Goal: Task Accomplishment & Management: Complete application form

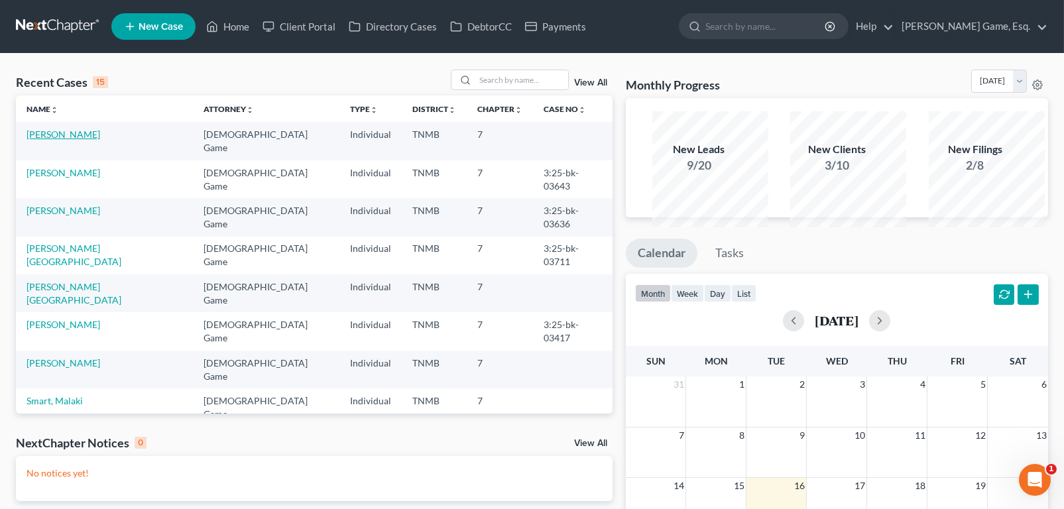
click at [86, 140] on link "[PERSON_NAME]" at bounding box center [64, 134] width 74 height 11
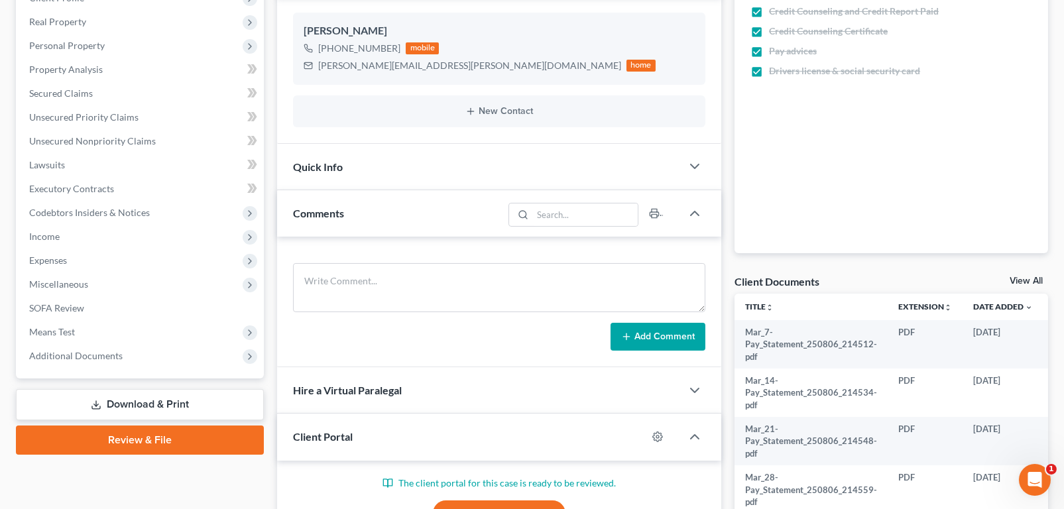
scroll to position [57, 0]
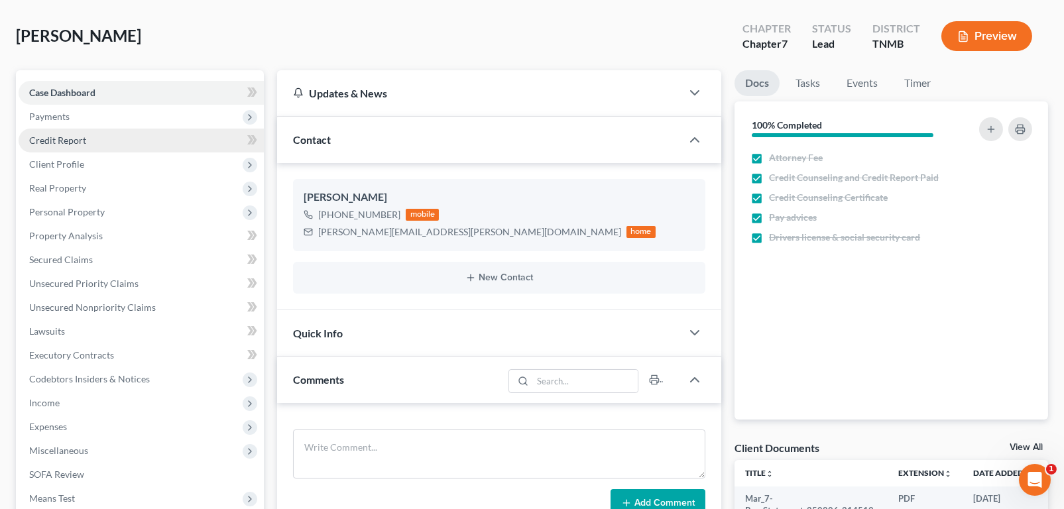
click at [76, 146] on span "Credit Report" at bounding box center [57, 140] width 57 height 11
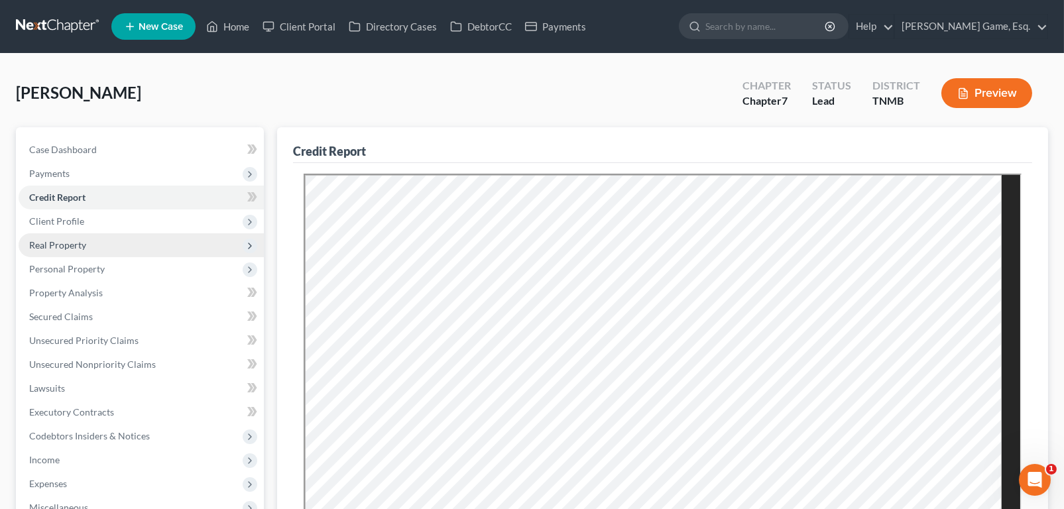
scroll to position [133, 0]
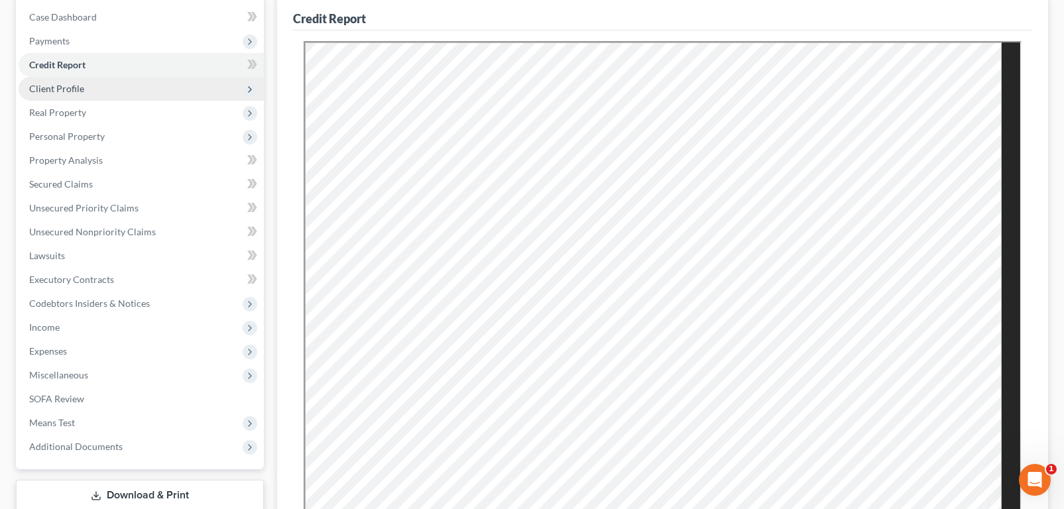
click at [74, 94] on span "Client Profile" at bounding box center [56, 88] width 55 height 11
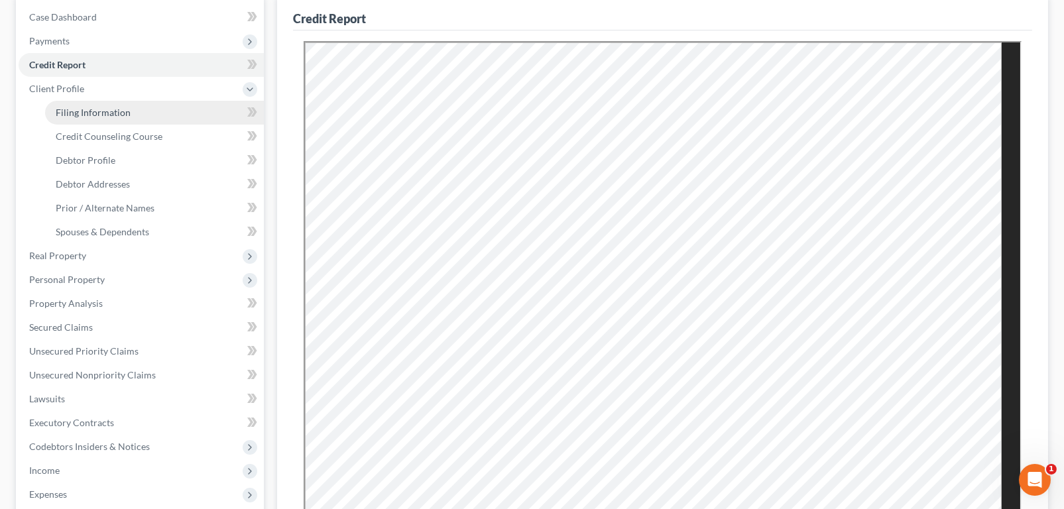
click at [119, 118] on span "Filing Information" at bounding box center [93, 112] width 75 height 11
select select "1"
select select "0"
select select "44"
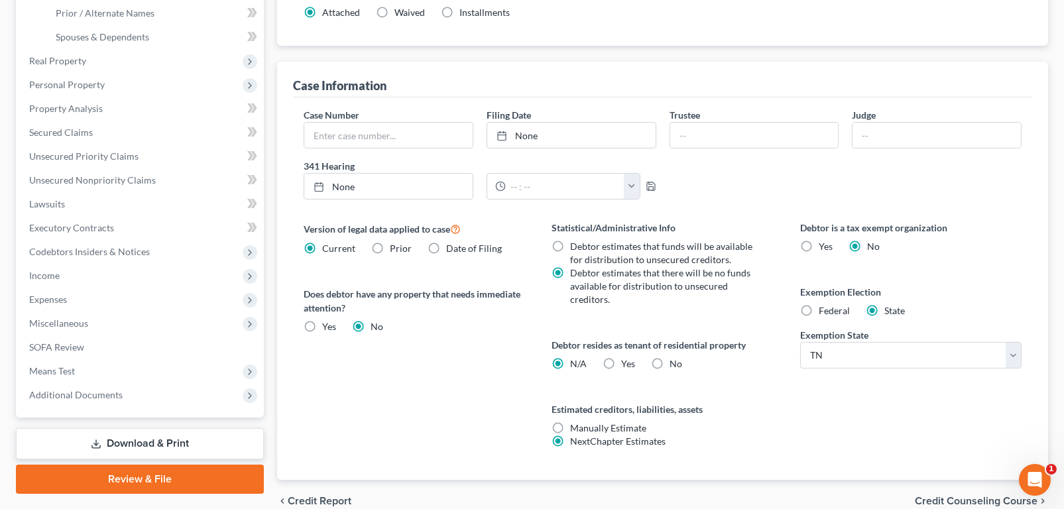
scroll to position [195, 0]
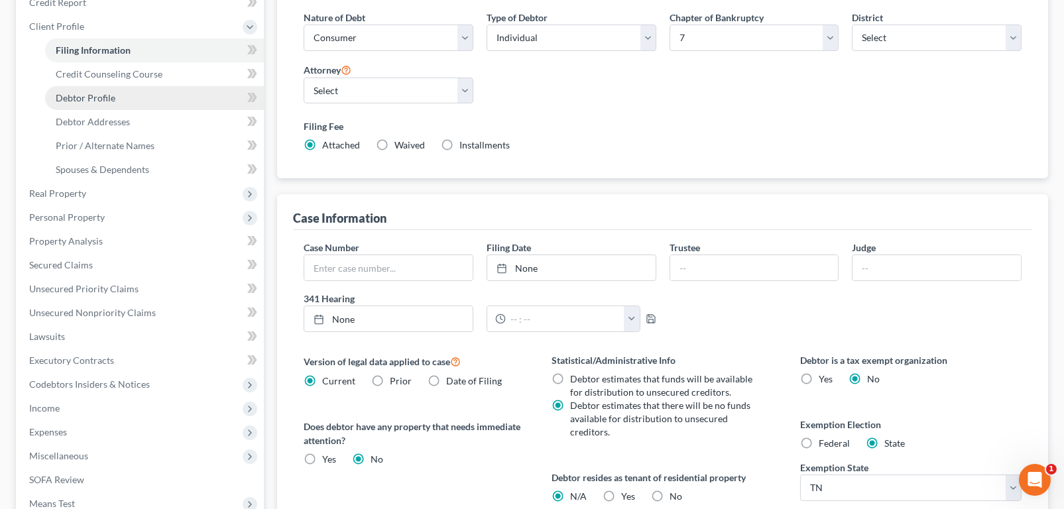
click at [137, 110] on link "Debtor Profile" at bounding box center [154, 98] width 219 height 24
select select "0"
select select "1"
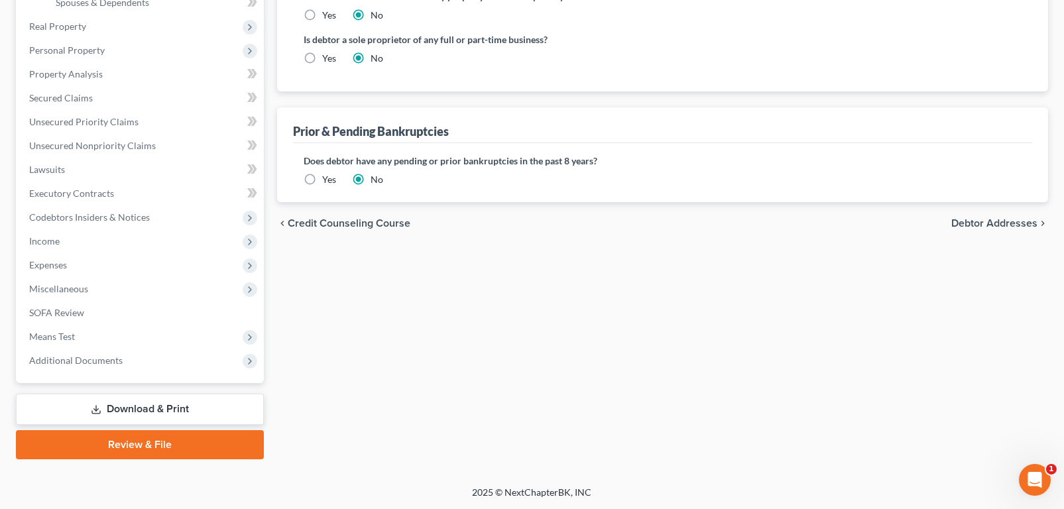
scroll to position [113, 0]
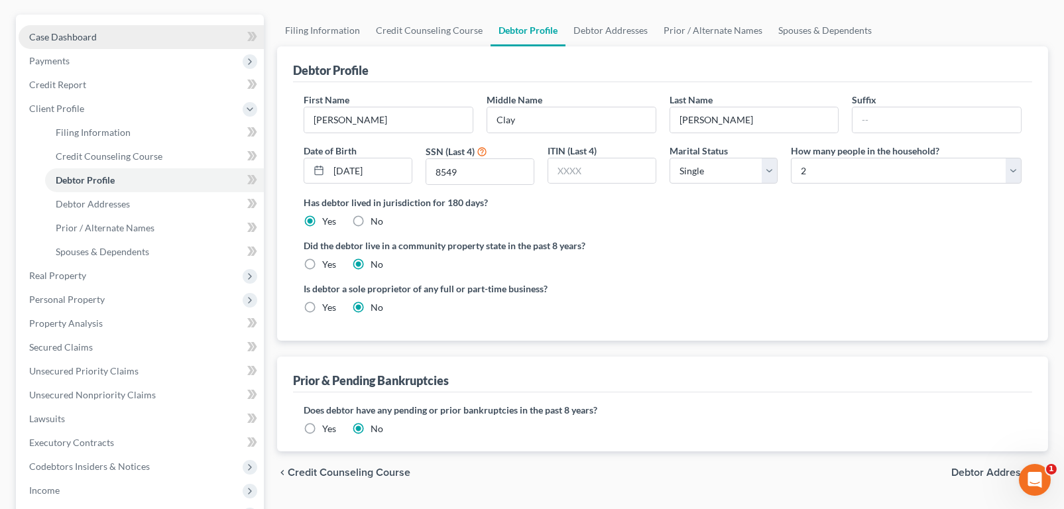
click at [97, 42] on span "Case Dashboard" at bounding box center [63, 36] width 68 height 11
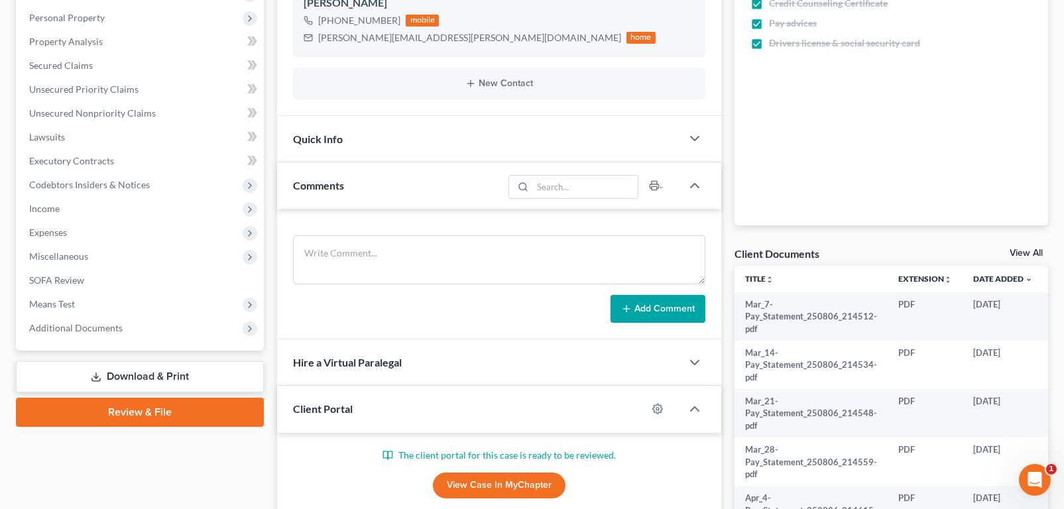
scroll to position [332, 0]
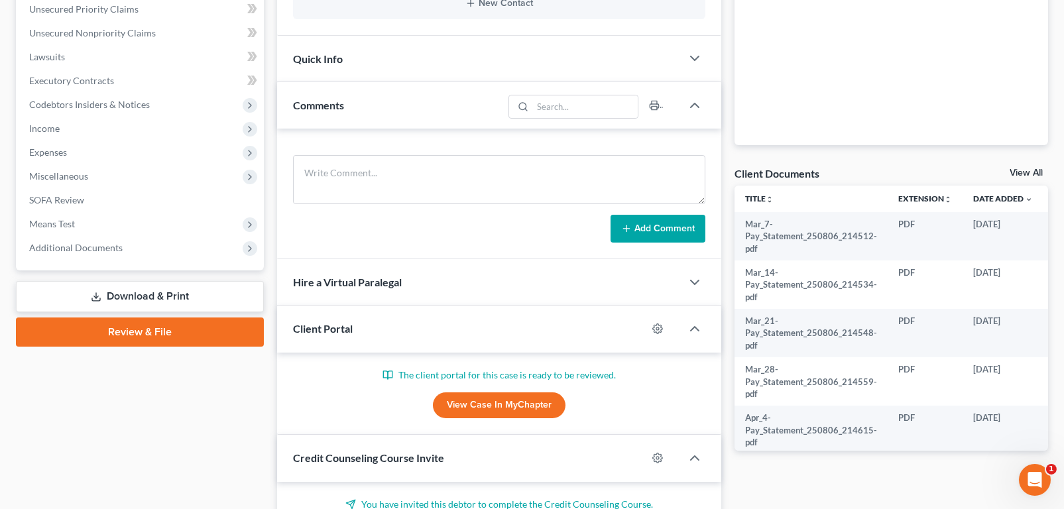
click at [421, 82] on div "Quick Info" at bounding box center [479, 59] width 405 height 46
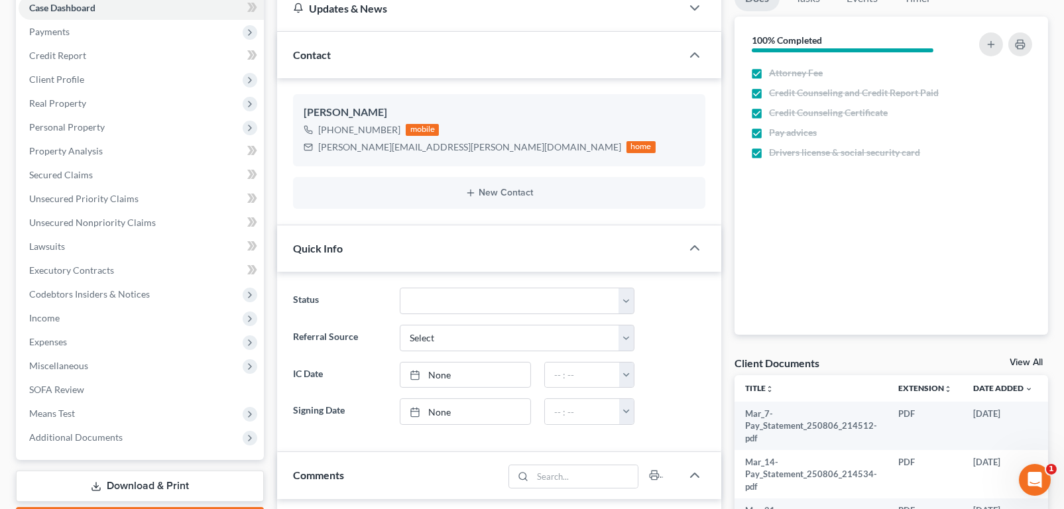
scroll to position [0, 0]
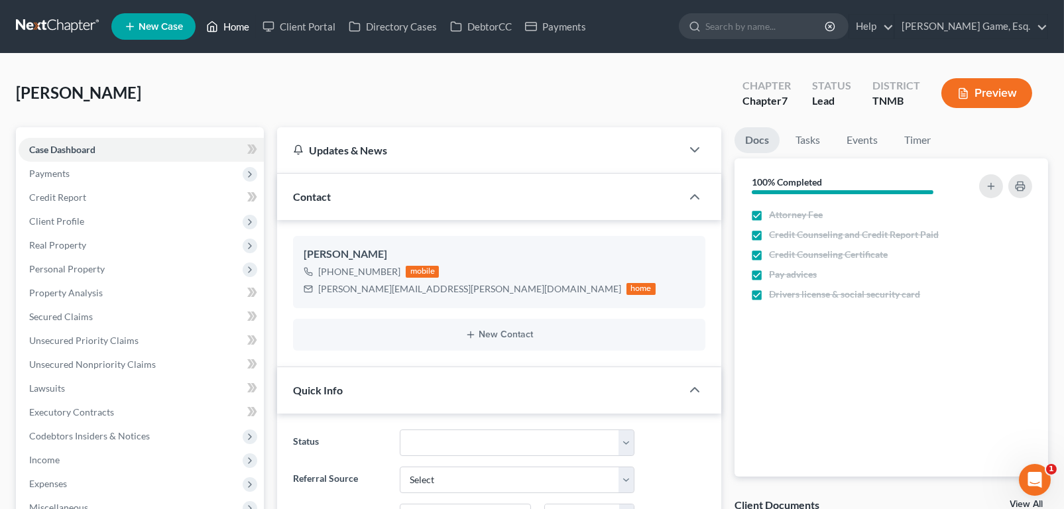
click at [256, 34] on link "Home" at bounding box center [228, 27] width 56 height 24
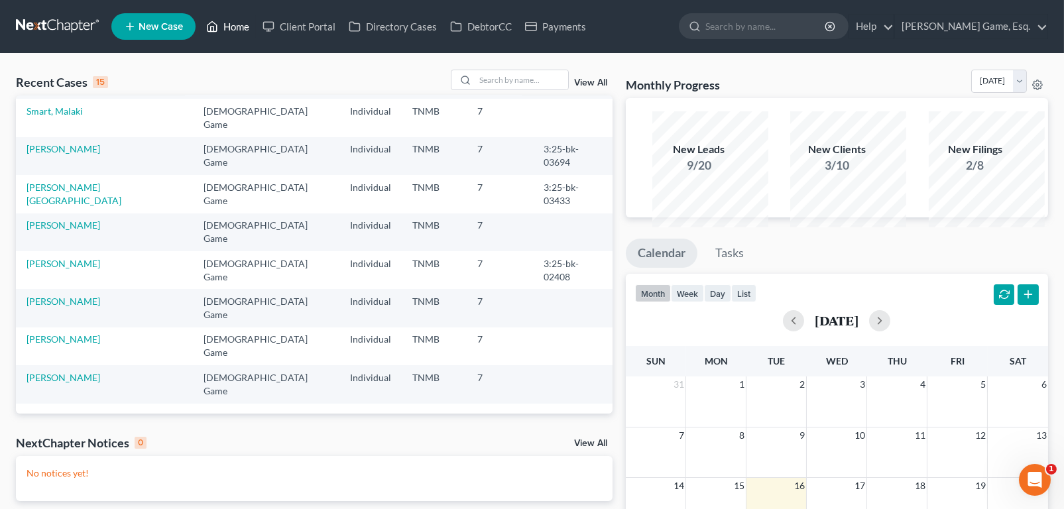
scroll to position [362, 0]
click at [67, 231] on link "[PERSON_NAME]" at bounding box center [64, 225] width 74 height 11
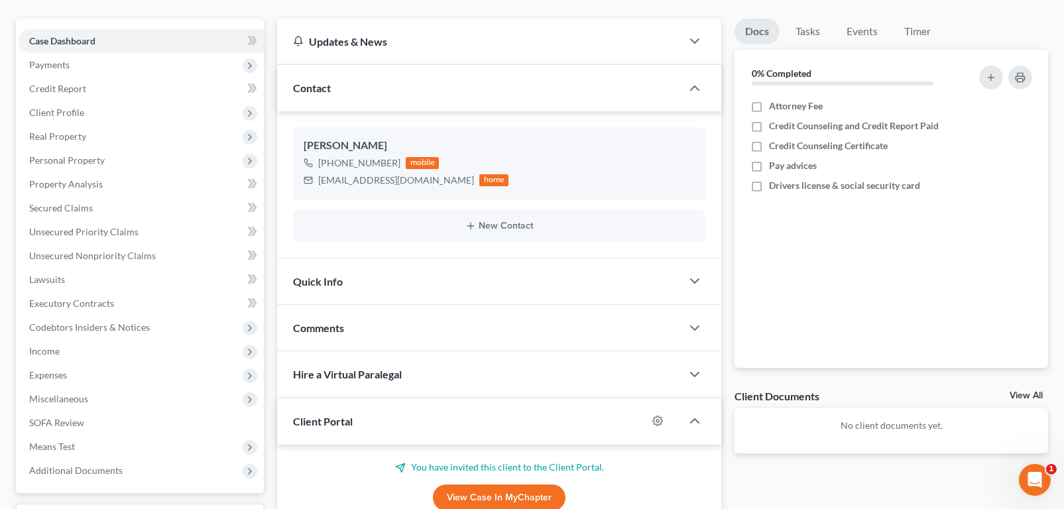
scroll to position [133, 0]
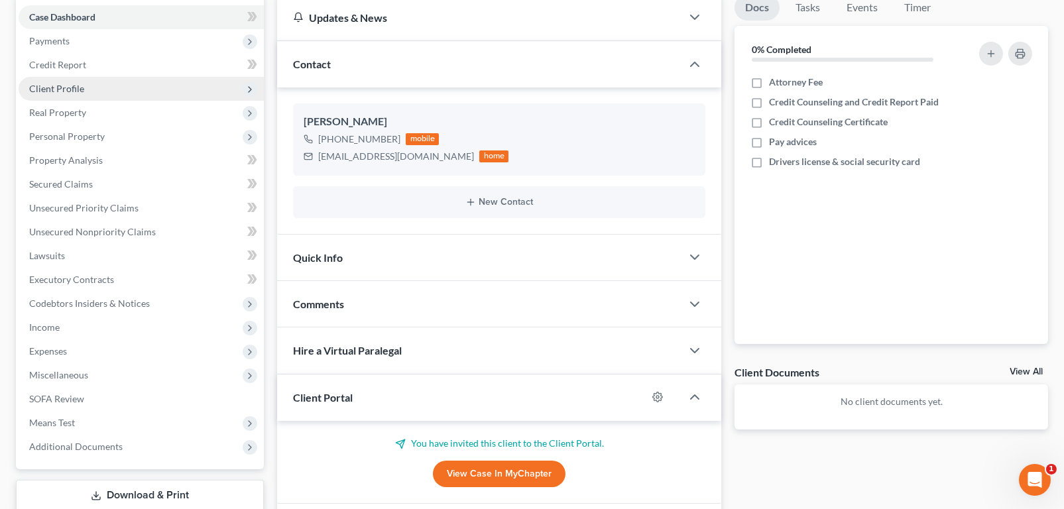
click at [82, 94] on span "Client Profile" at bounding box center [56, 88] width 55 height 11
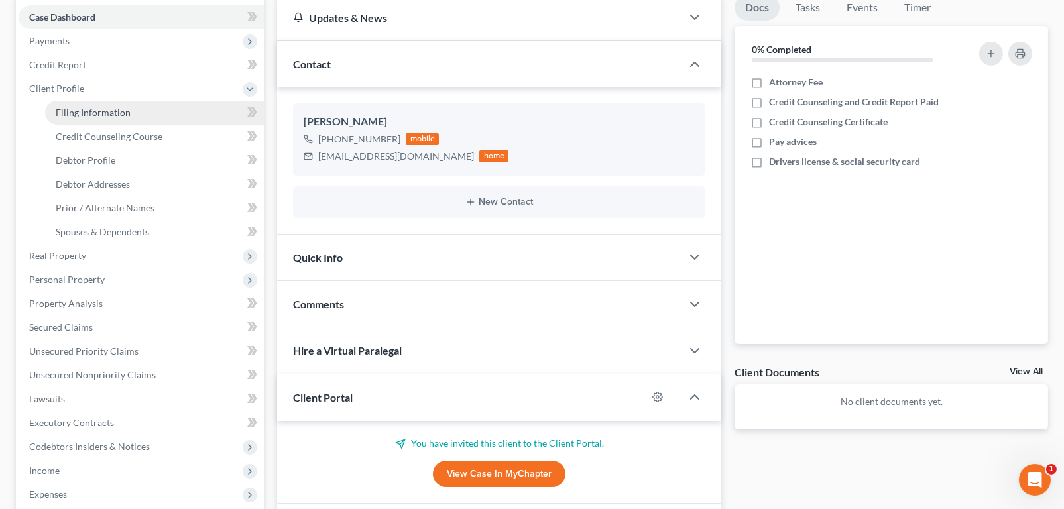
click at [111, 118] on span "Filing Information" at bounding box center [93, 112] width 75 height 11
select select "1"
select select "0"
select select "75"
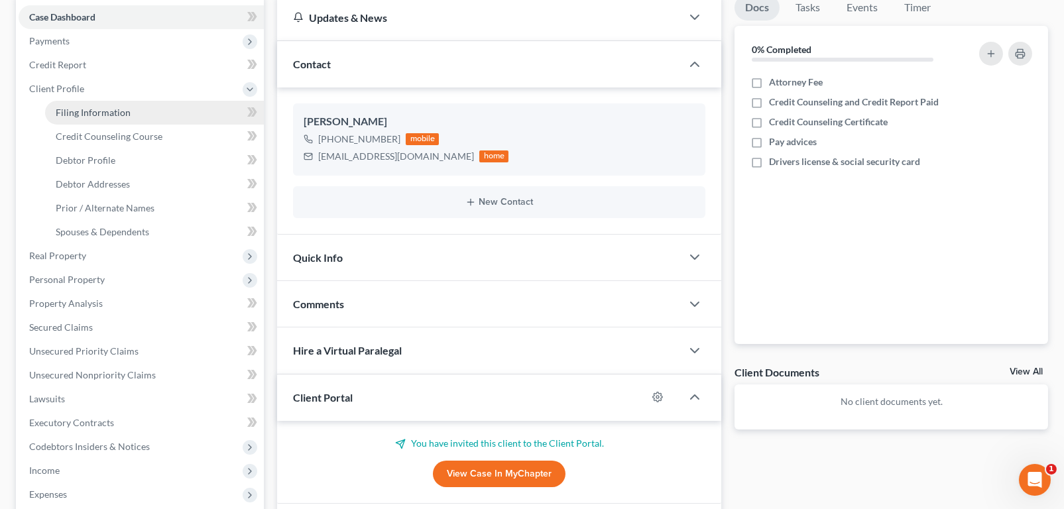
select select "0"
select select "44"
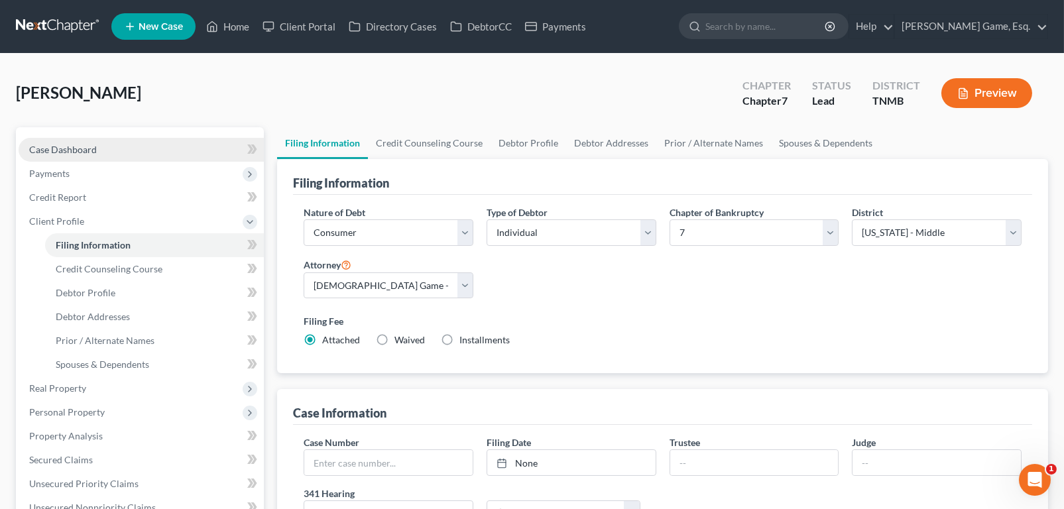
click at [79, 155] on span "Case Dashboard" at bounding box center [63, 149] width 68 height 11
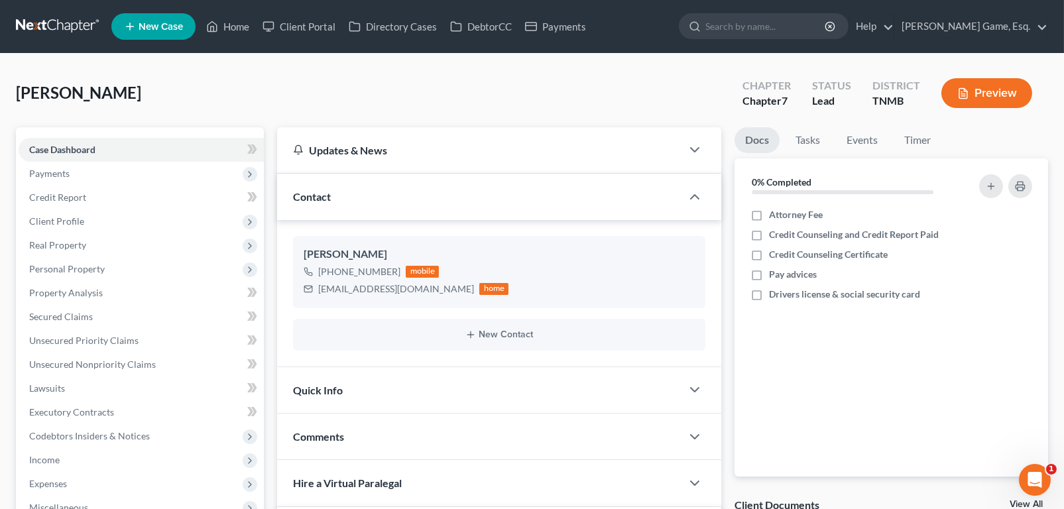
click at [517, 157] on div "Updates & News" at bounding box center [479, 150] width 373 height 14
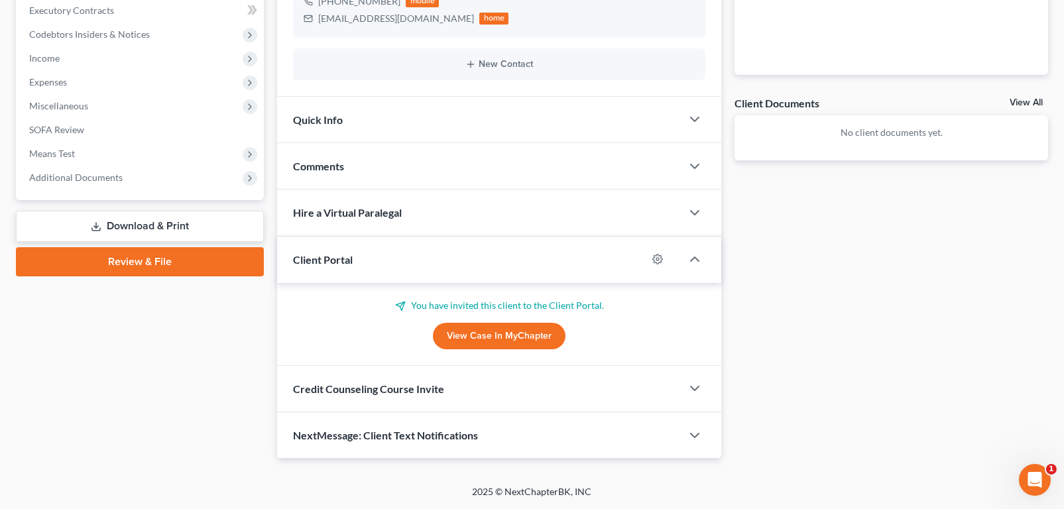
scroll to position [619, 0]
click at [444, 383] on span "Credit Counseling Course Invite" at bounding box center [368, 389] width 151 height 13
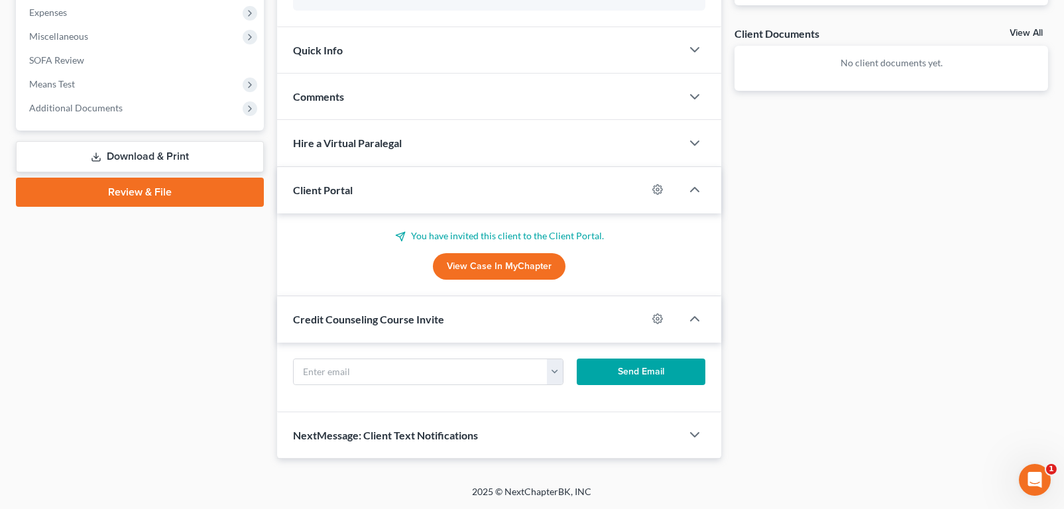
scroll to position [574, 0]
click at [152, 207] on link "Review & File" at bounding box center [140, 192] width 248 height 29
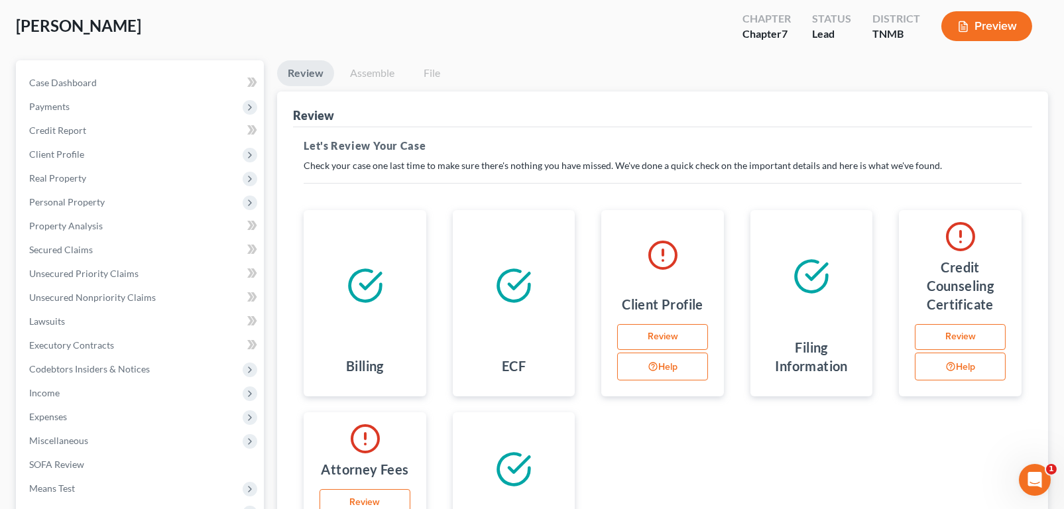
scroll to position [66, 0]
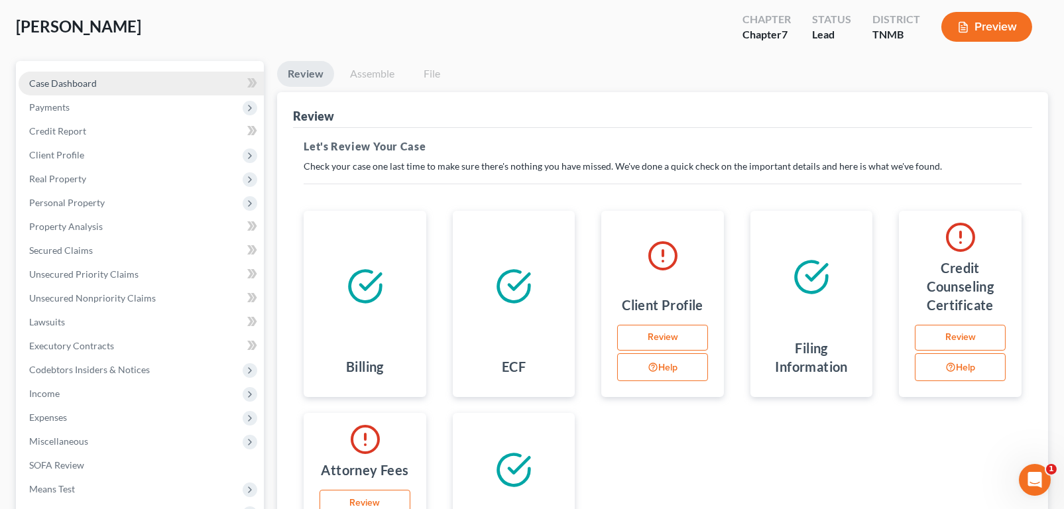
click at [97, 89] on span "Case Dashboard" at bounding box center [63, 83] width 68 height 11
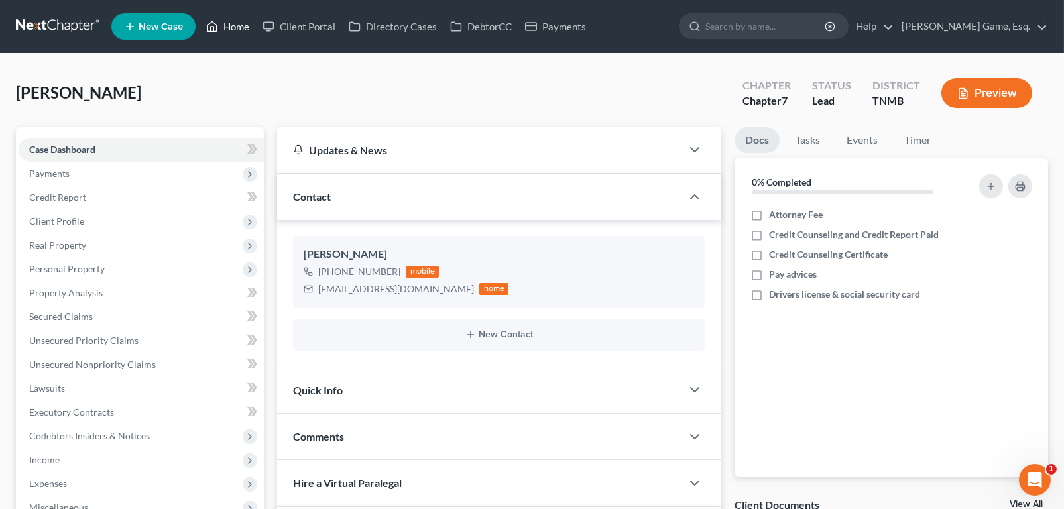
click at [256, 31] on link "Home" at bounding box center [228, 27] width 56 height 24
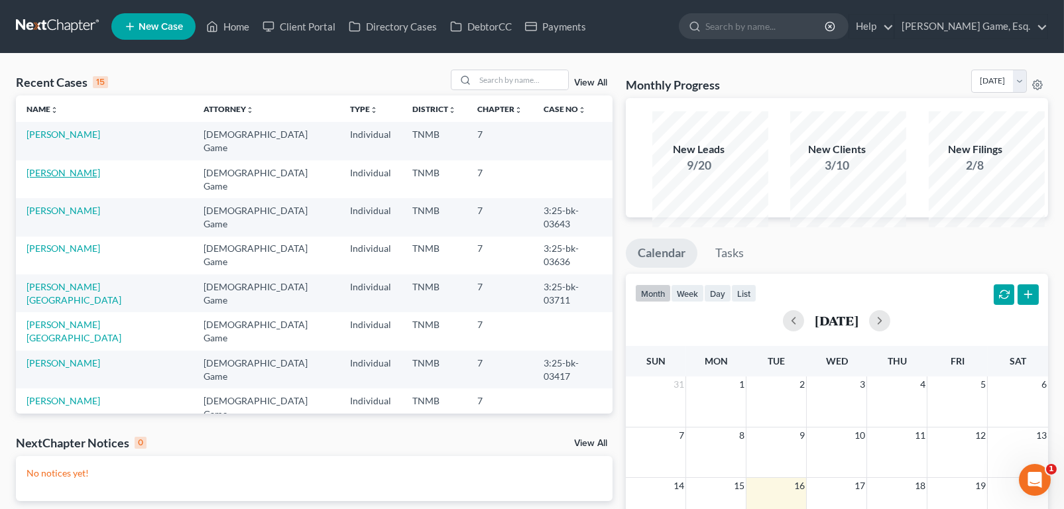
click at [52, 178] on link "[PERSON_NAME]" at bounding box center [64, 172] width 74 height 11
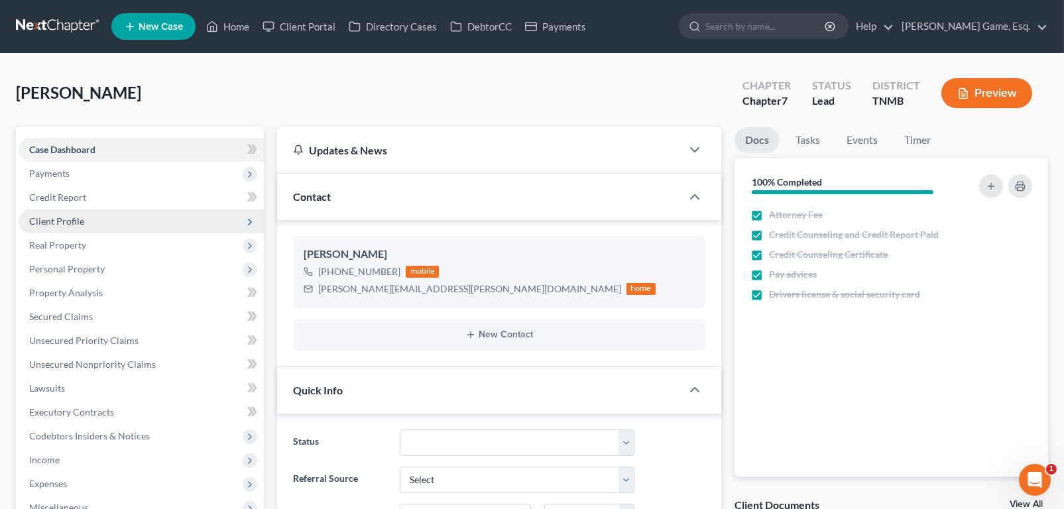
click at [113, 233] on span "Client Profile" at bounding box center [141, 222] width 245 height 24
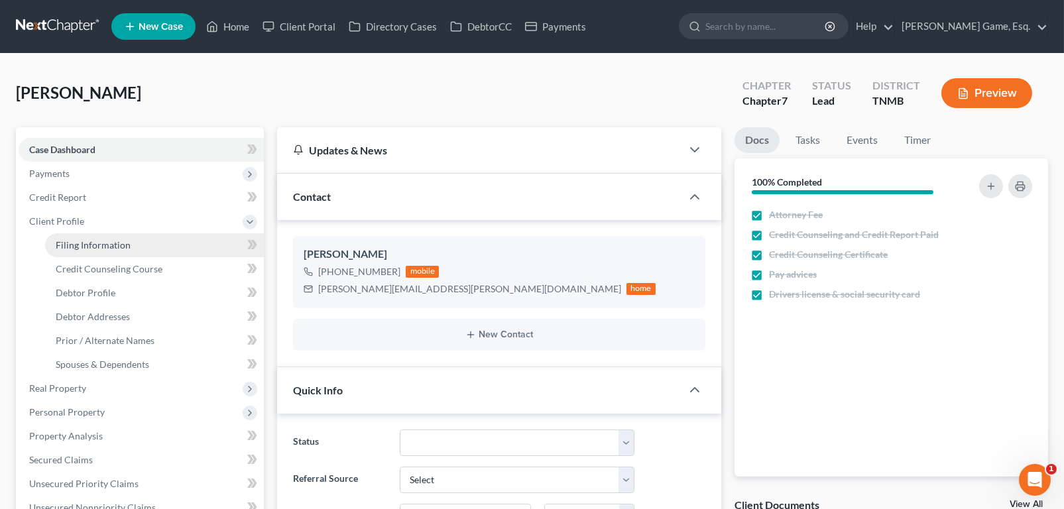
click at [119, 251] on span "Filing Information" at bounding box center [93, 244] width 75 height 11
select select "1"
select select "0"
select select "75"
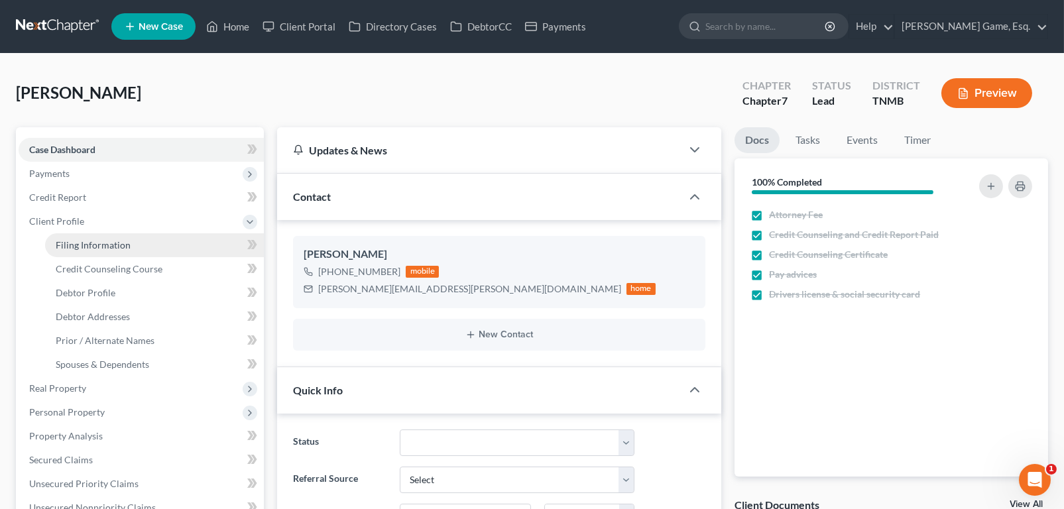
select select "0"
select select "44"
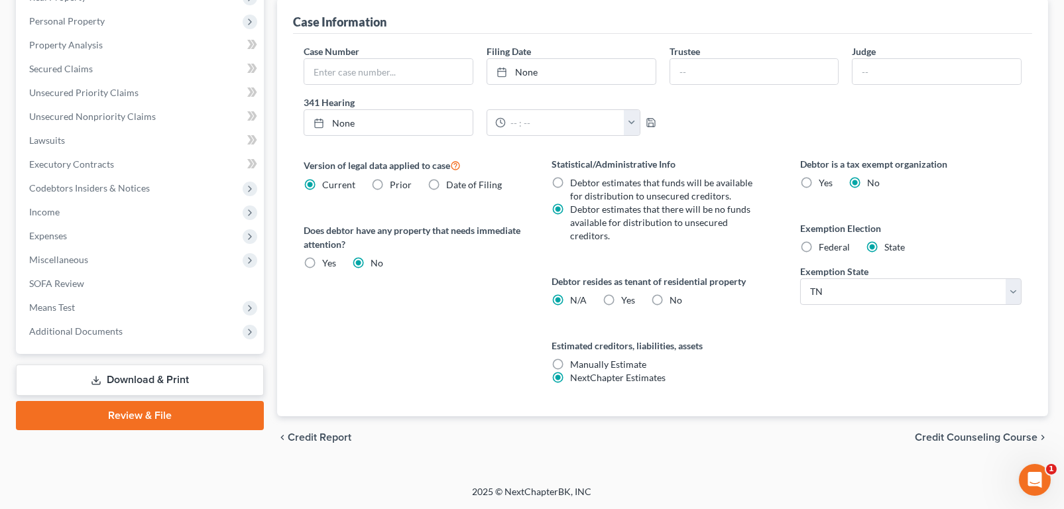
scroll to position [597, 0]
click at [97, 410] on link "Review & File" at bounding box center [140, 415] width 248 height 29
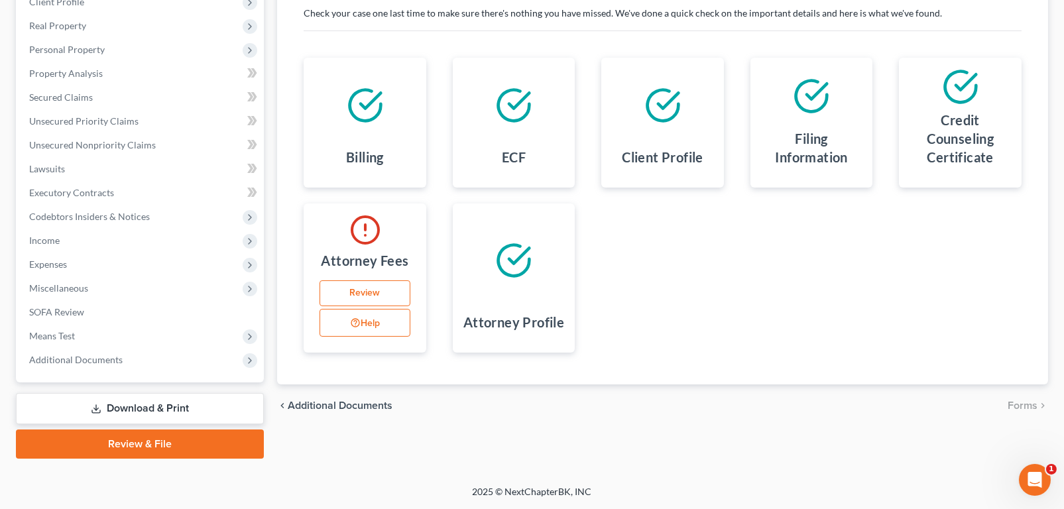
click at [385, 307] on link "Review" at bounding box center [365, 294] width 91 height 27
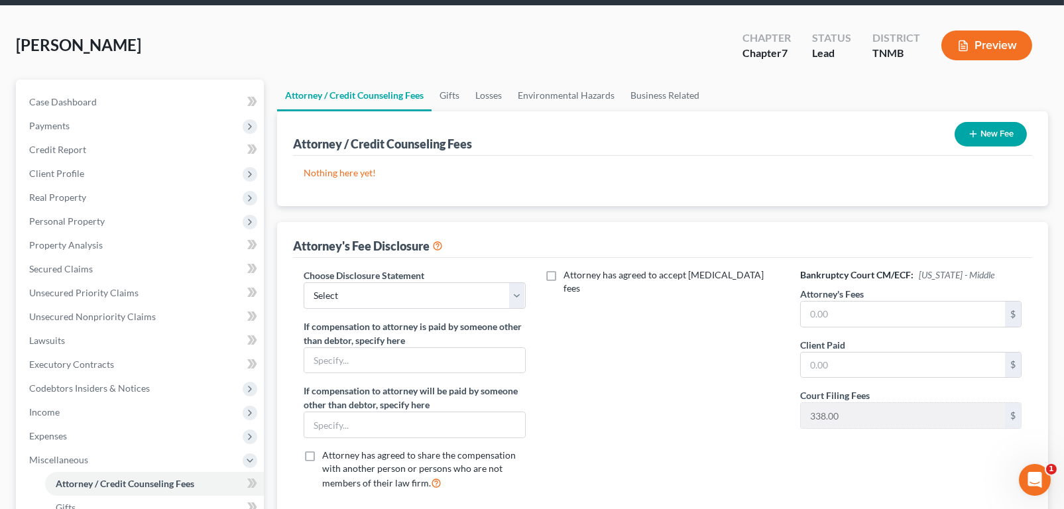
scroll to position [133, 0]
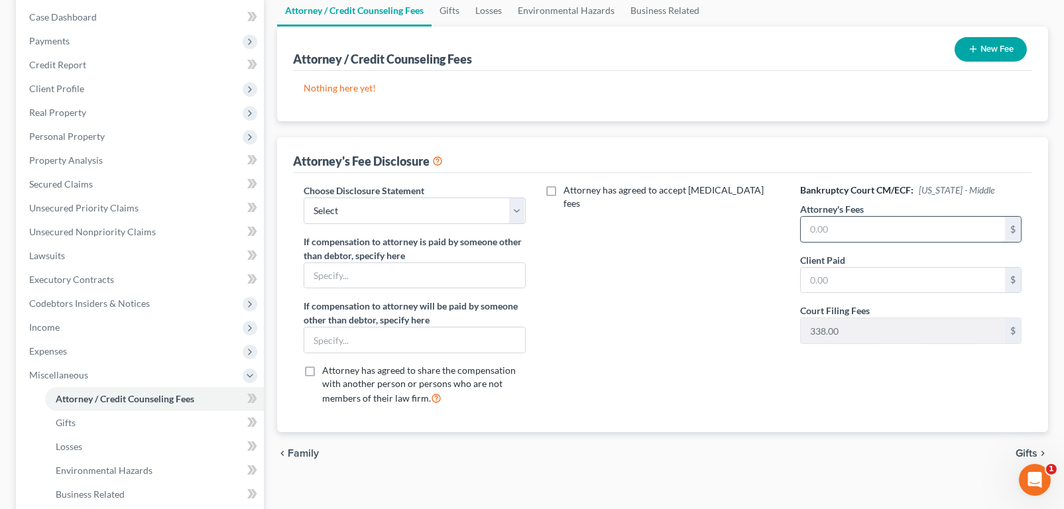
click at [888, 242] on input "text" at bounding box center [903, 229] width 204 height 25
type input "1,000.00"
click at [874, 293] on input "text" at bounding box center [903, 280] width 204 height 25
type input "1,000.00"
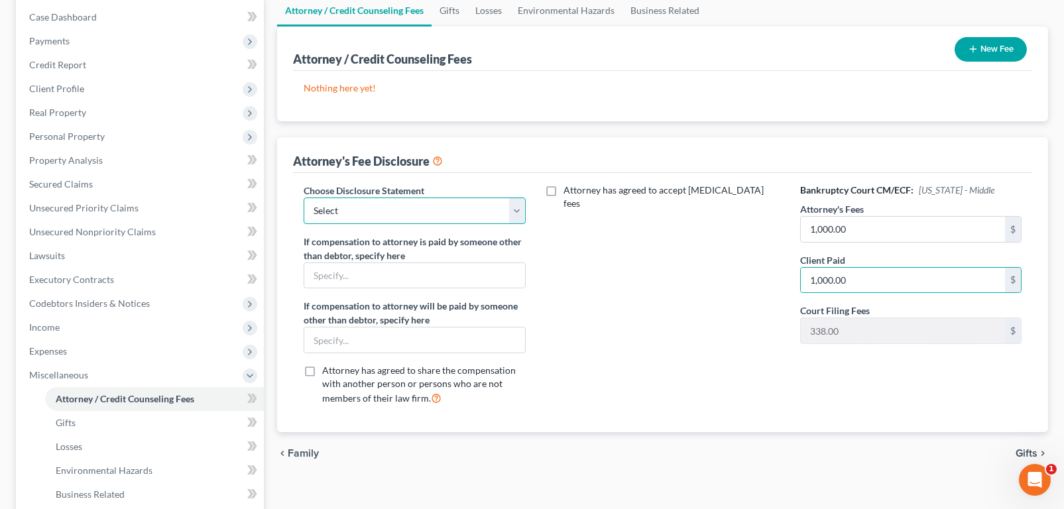
drag, startPoint x: 384, startPoint y: 296, endPoint x: 382, endPoint y: 303, distance: 6.9
click at [384, 224] on select "Select Attorney Fee" at bounding box center [415, 211] width 222 height 27
select select "0"
click at [312, 224] on select "Select Attorney Fee" at bounding box center [415, 211] width 222 height 27
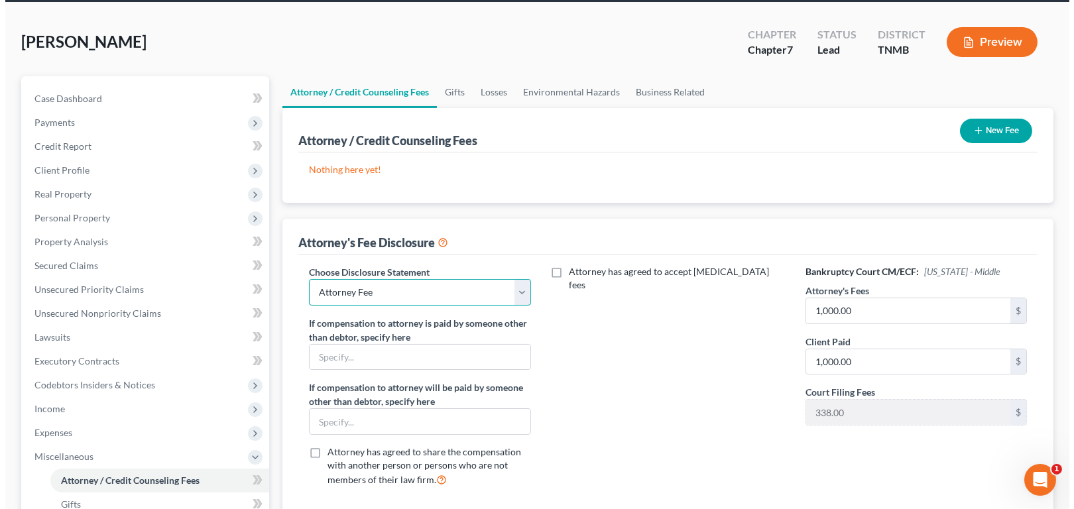
scroll to position [0, 0]
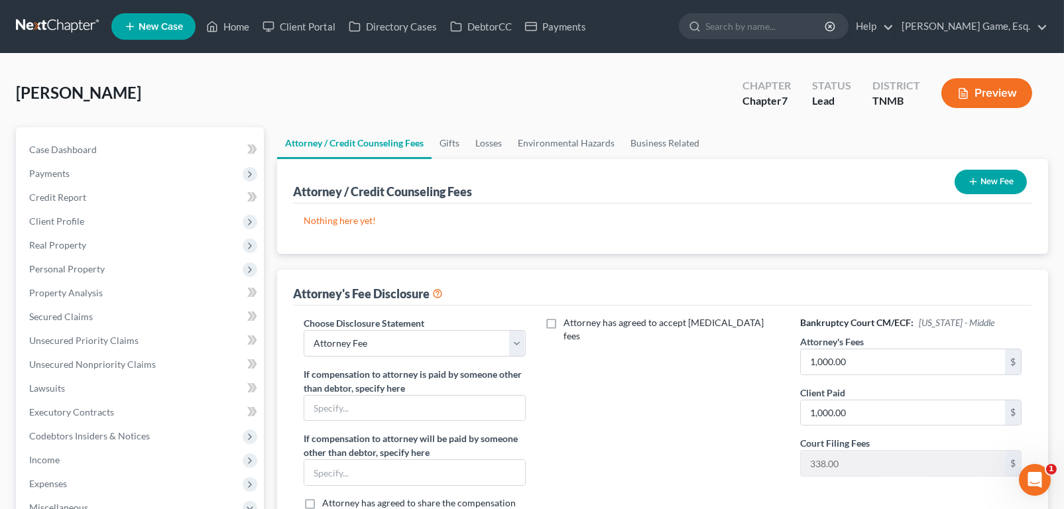
click at [964, 194] on button "New Fee" at bounding box center [991, 182] width 72 height 25
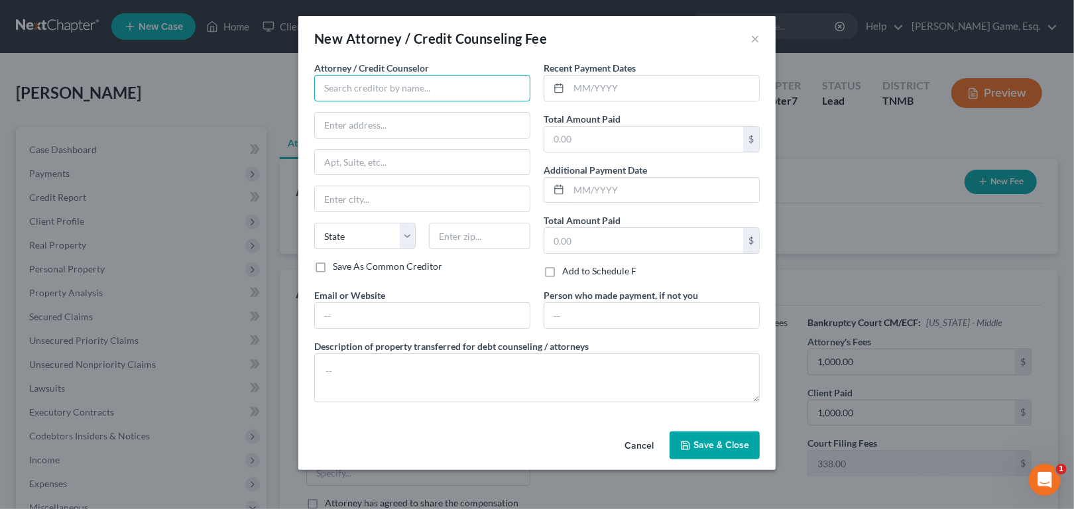
click at [423, 101] on input "text" at bounding box center [422, 88] width 216 height 27
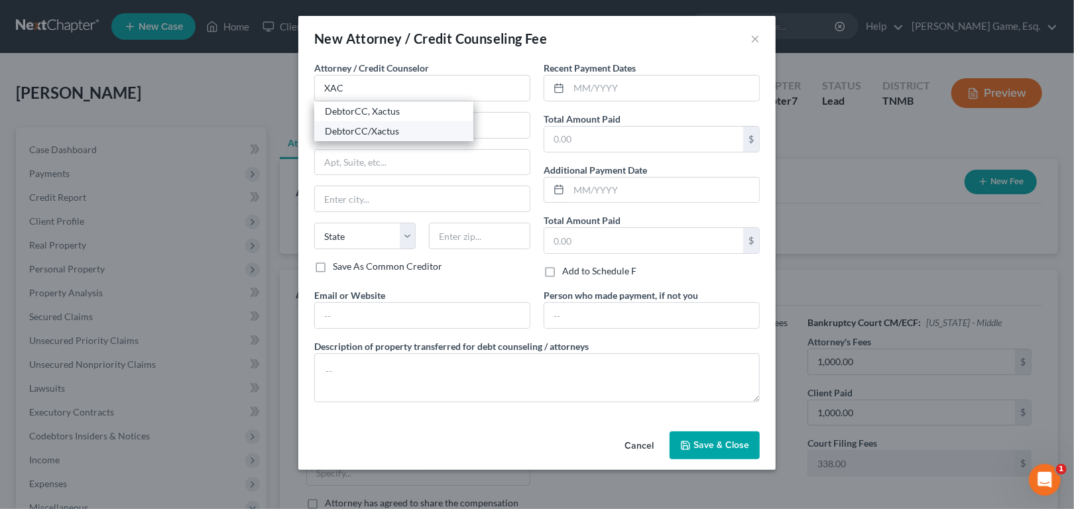
click at [391, 138] on div "DebtorCC/Xactus" at bounding box center [394, 131] width 138 height 13
type input "DebtorCC/Xactus"
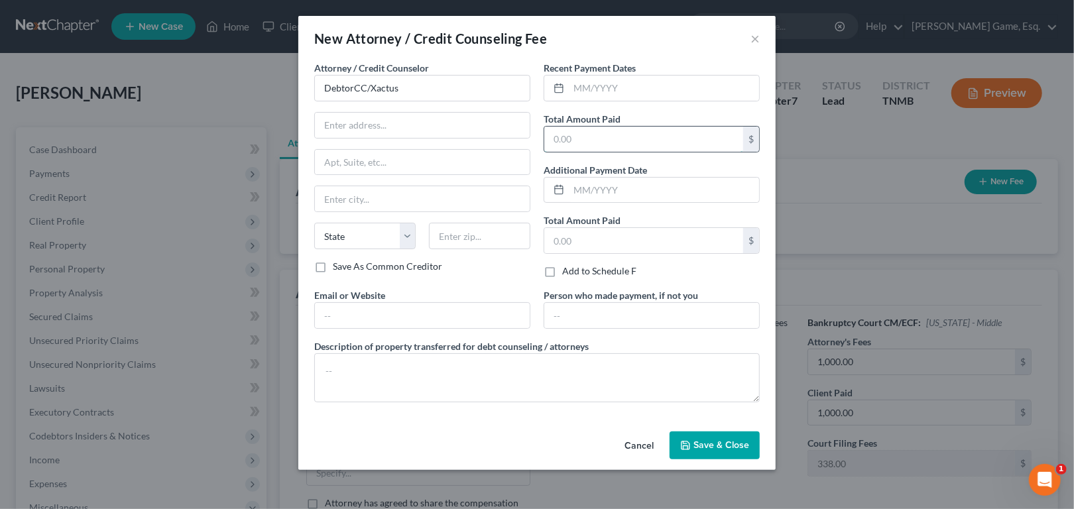
click at [639, 152] on input "text" at bounding box center [644, 139] width 199 height 25
type input "100.00"
click at [623, 253] on input "text" at bounding box center [644, 240] width 199 height 25
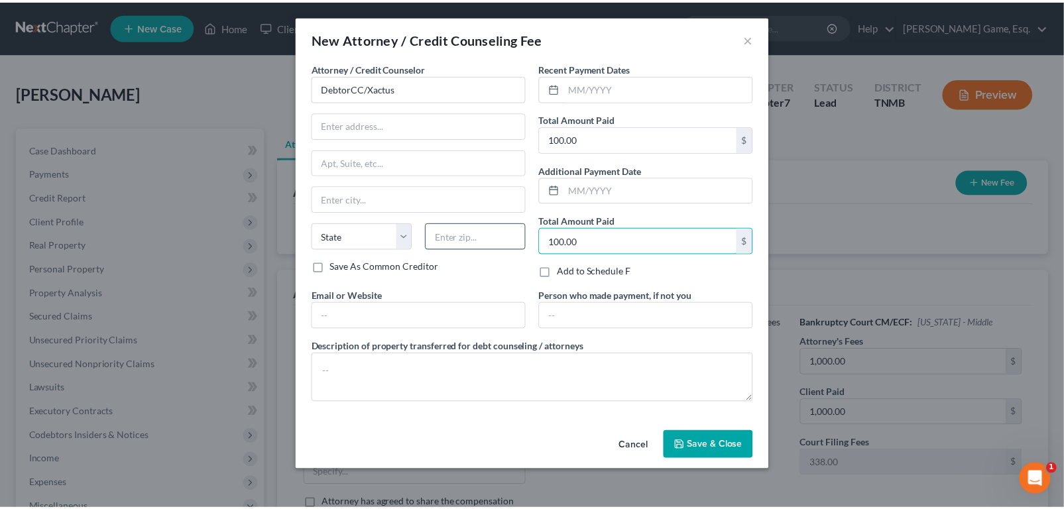
scroll to position [94, 0]
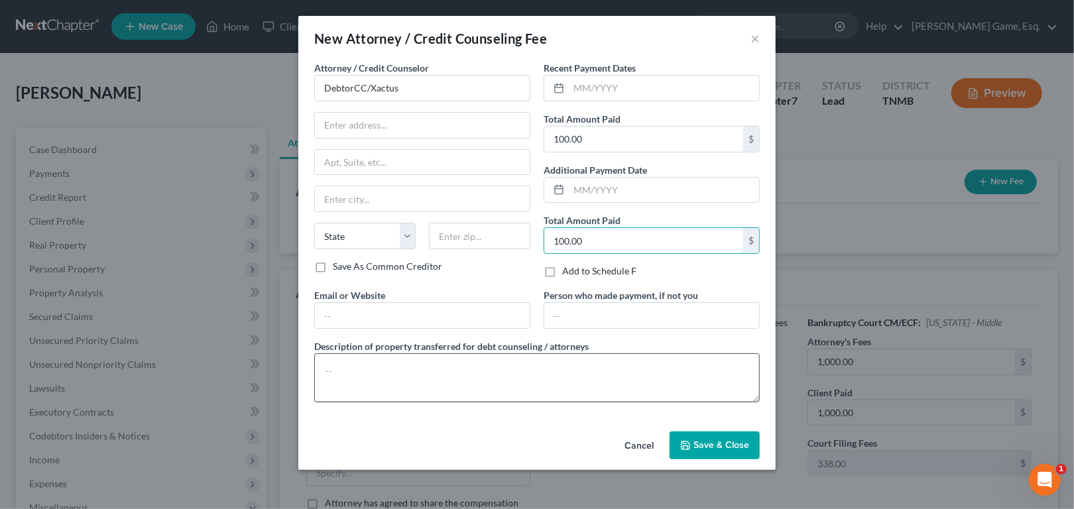
type input "100.00"
click at [477, 361] on textarea at bounding box center [537, 377] width 446 height 49
type textarea "CREDIT COUNSELING AND CREDIT REPORT"
click at [749, 449] on button "Save & Close" at bounding box center [715, 446] width 90 height 28
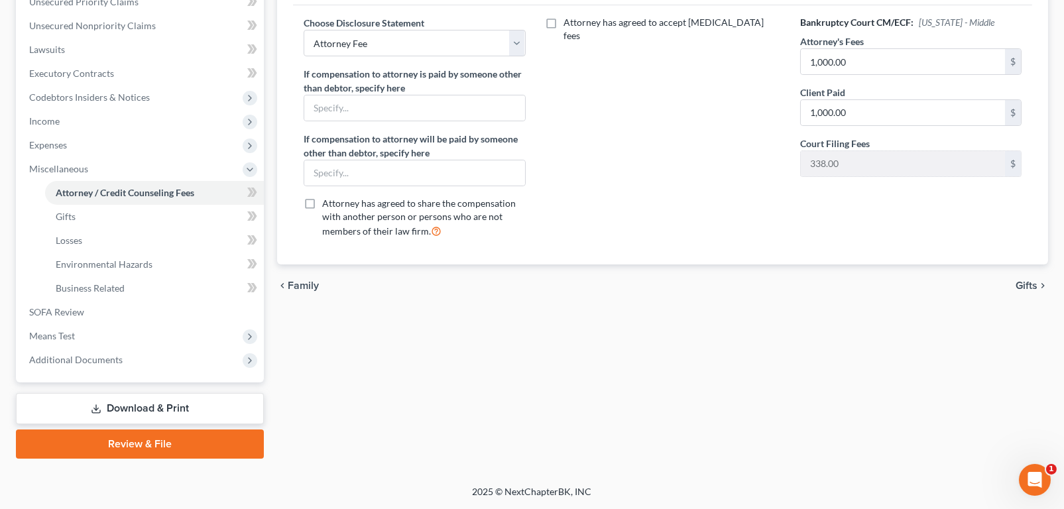
scroll to position [464, 0]
click at [152, 372] on span "Additional Documents" at bounding box center [141, 360] width 245 height 24
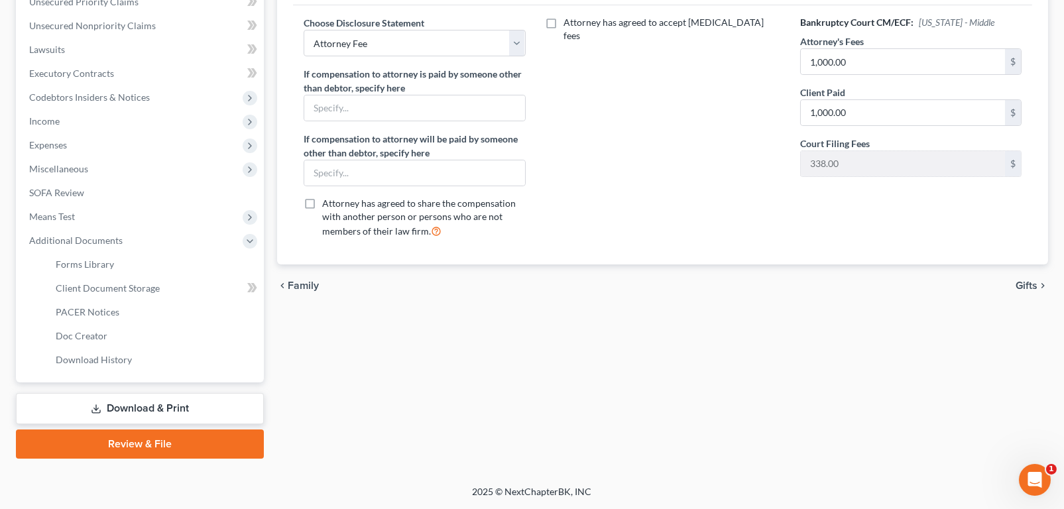
click at [184, 430] on link "Review & File" at bounding box center [140, 444] width 248 height 29
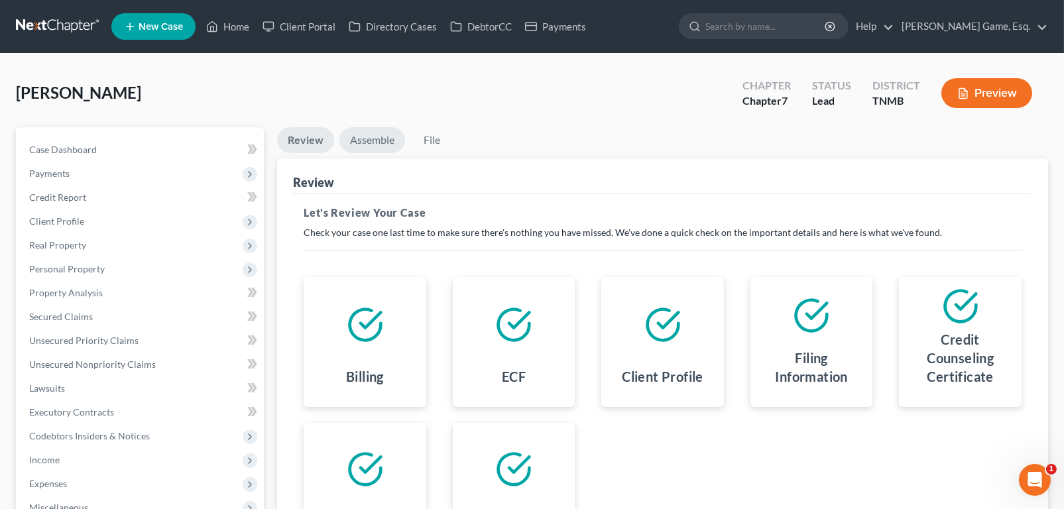
click at [379, 153] on link "Assemble" at bounding box center [373, 140] width 66 height 26
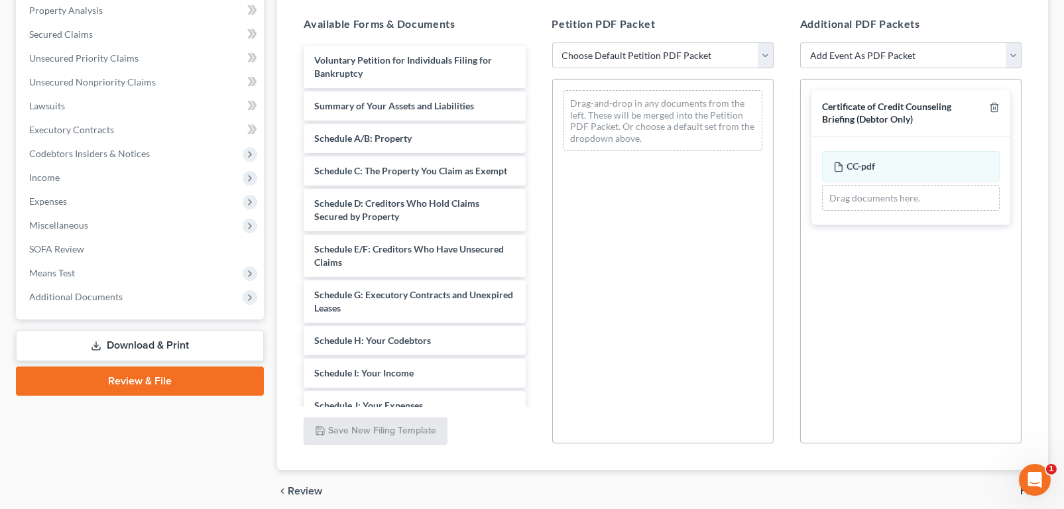
scroll to position [121, 0]
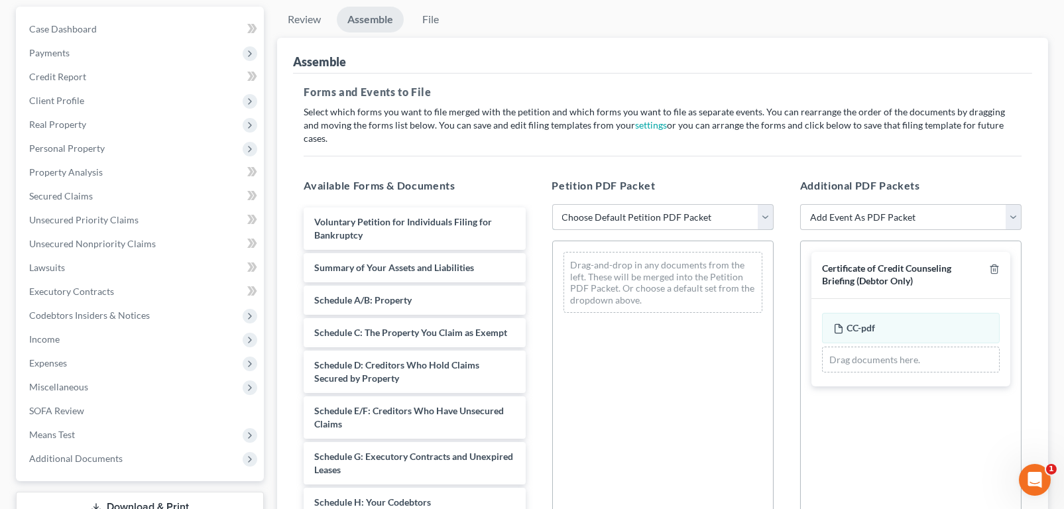
click at [659, 231] on select "Choose Default Petition PDF Packet Emergency Filing (Voluntary Petition and Cre…" at bounding box center [663, 217] width 222 height 27
select select "1"
click at [554, 231] on select "Choose Default Petition PDF Packet Emergency Filing (Voluntary Petition and Cre…" at bounding box center [663, 217] width 222 height 27
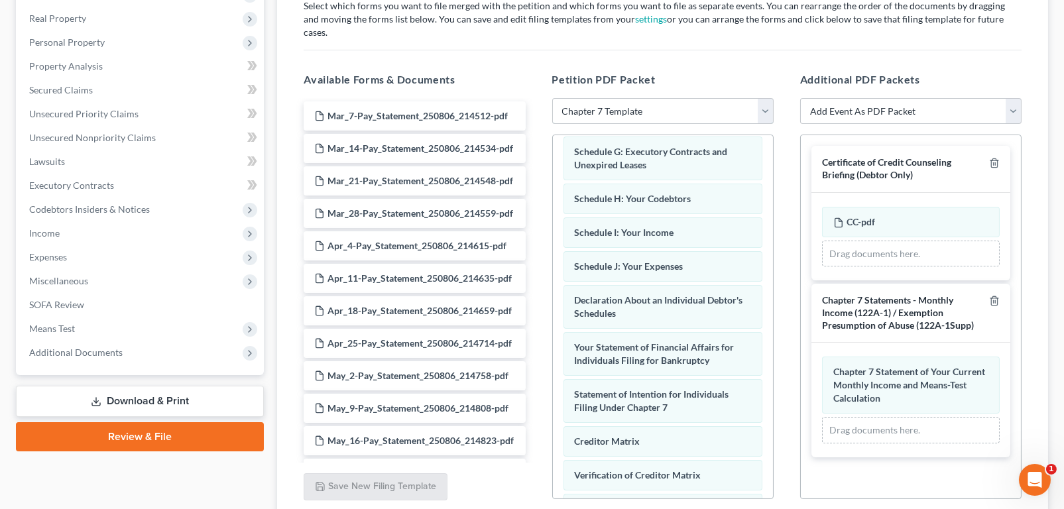
scroll to position [54, 0]
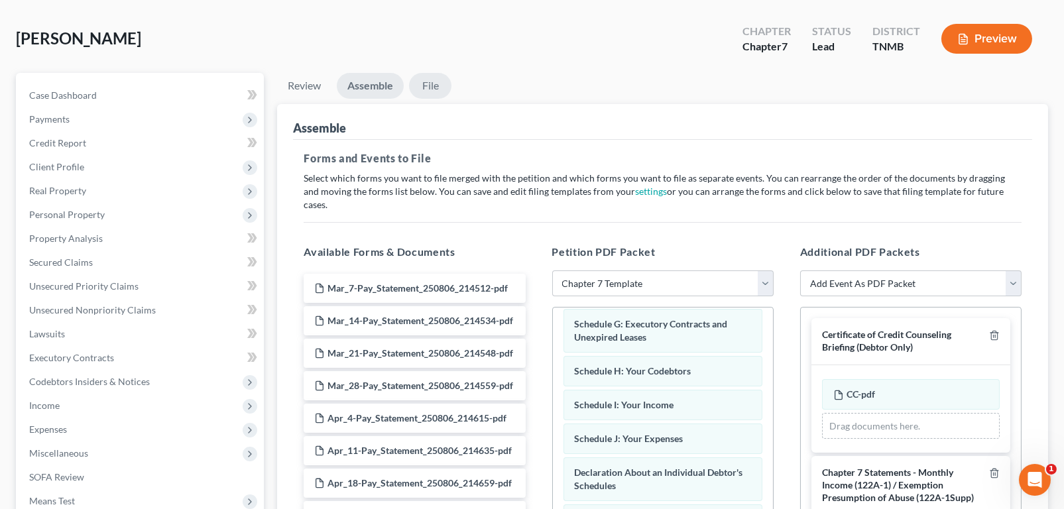
click at [452, 99] on link "File" at bounding box center [430, 86] width 42 height 26
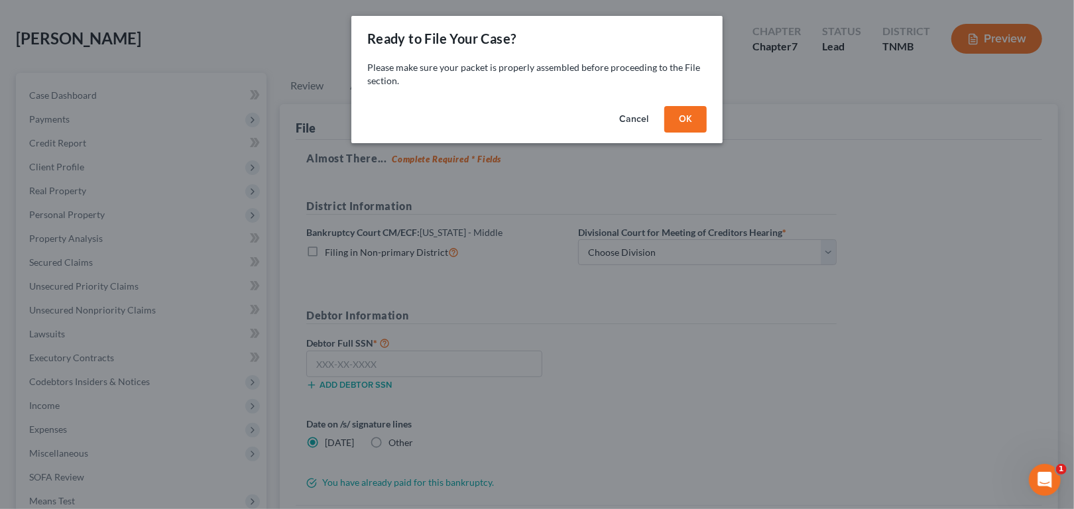
click at [707, 133] on button "OK" at bounding box center [686, 119] width 42 height 27
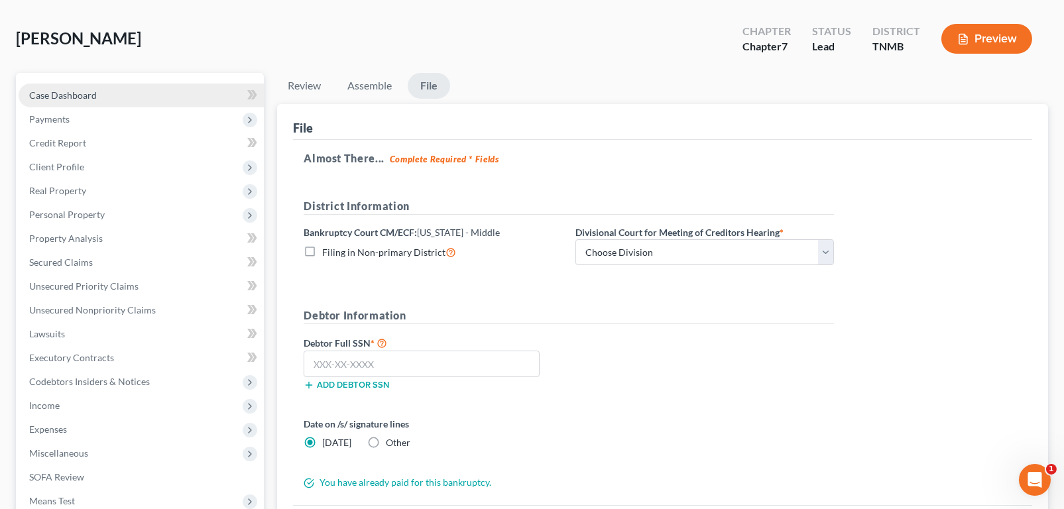
click at [97, 101] on span "Case Dashboard" at bounding box center [63, 95] width 68 height 11
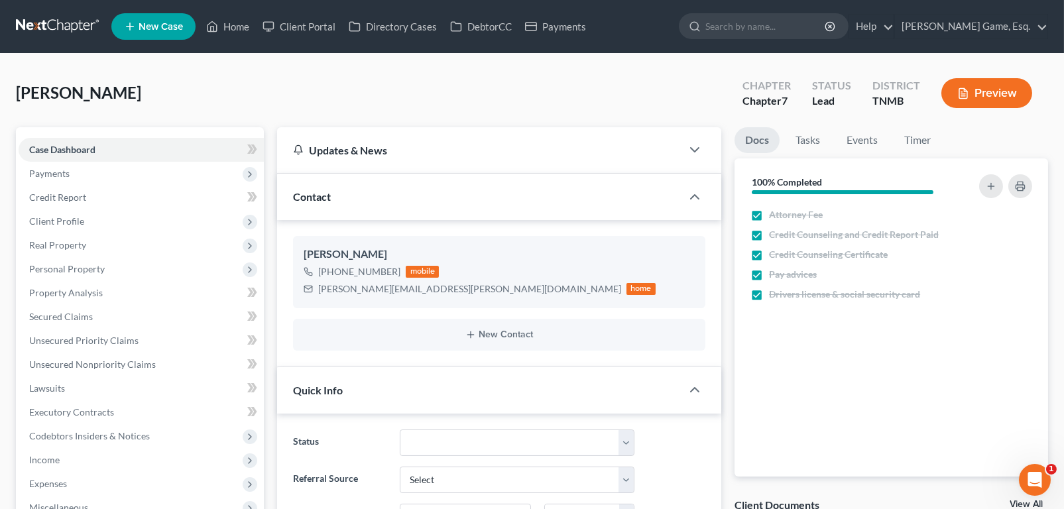
click at [517, 157] on div "Updates & News" at bounding box center [479, 150] width 373 height 14
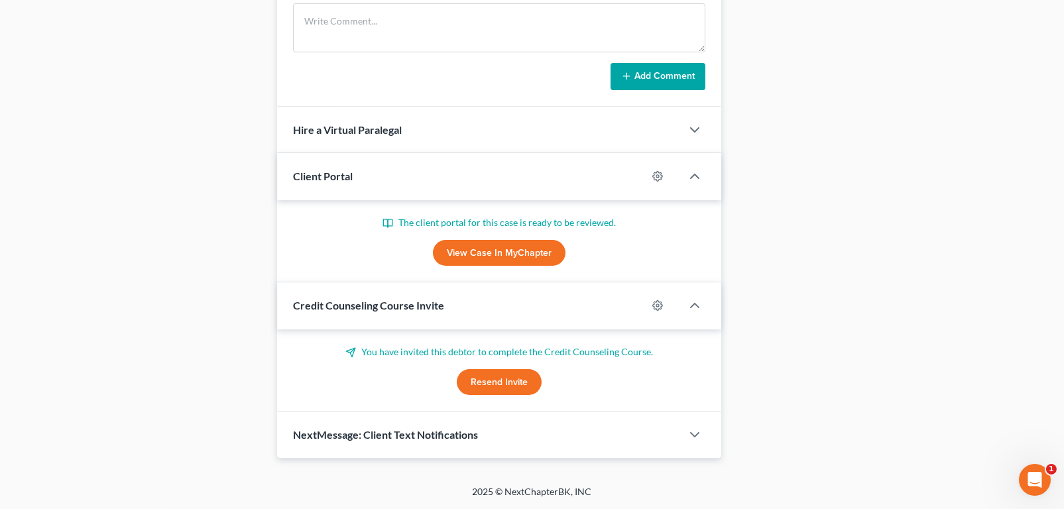
scroll to position [862, 0]
click at [458, 153] on div "Hire a Virtual Paralegal" at bounding box center [479, 130] width 405 height 46
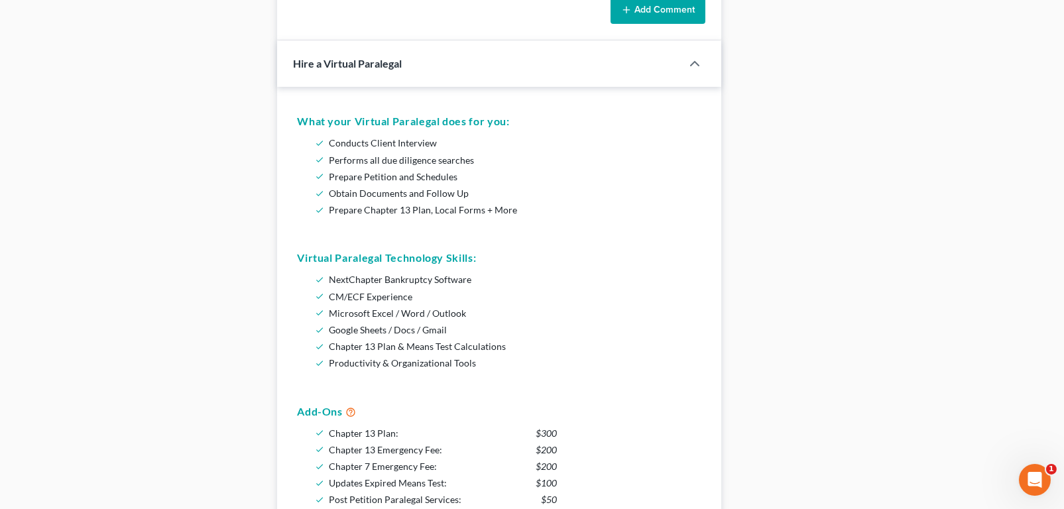
click at [462, 86] on div "Hire a Virtual Paralegal" at bounding box center [470, 63] width 386 height 46
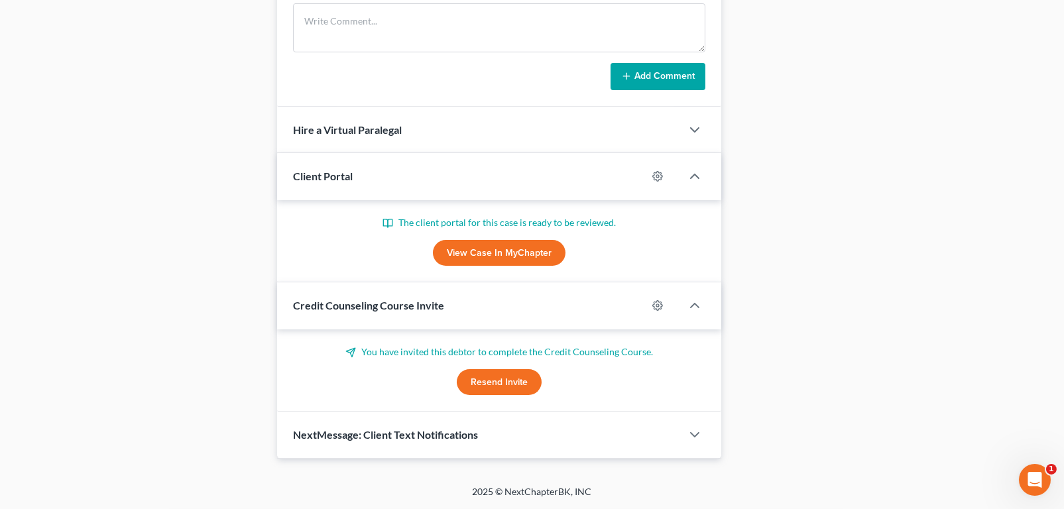
scroll to position [1107, 0]
click at [547, 424] on div "NextMessage: Client Text Notifications" at bounding box center [479, 435] width 405 height 46
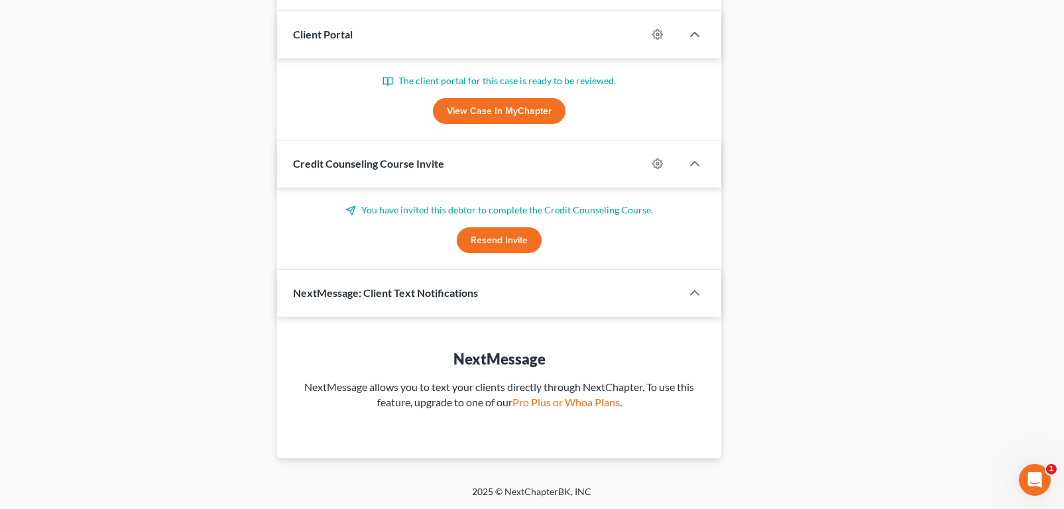
scroll to position [1240, 0]
click at [671, 299] on div "NextMessage: Client Text Notifications" at bounding box center [499, 293] width 444 height 46
click at [608, 285] on div "NextMessage: Client Text Notifications" at bounding box center [470, 293] width 386 height 46
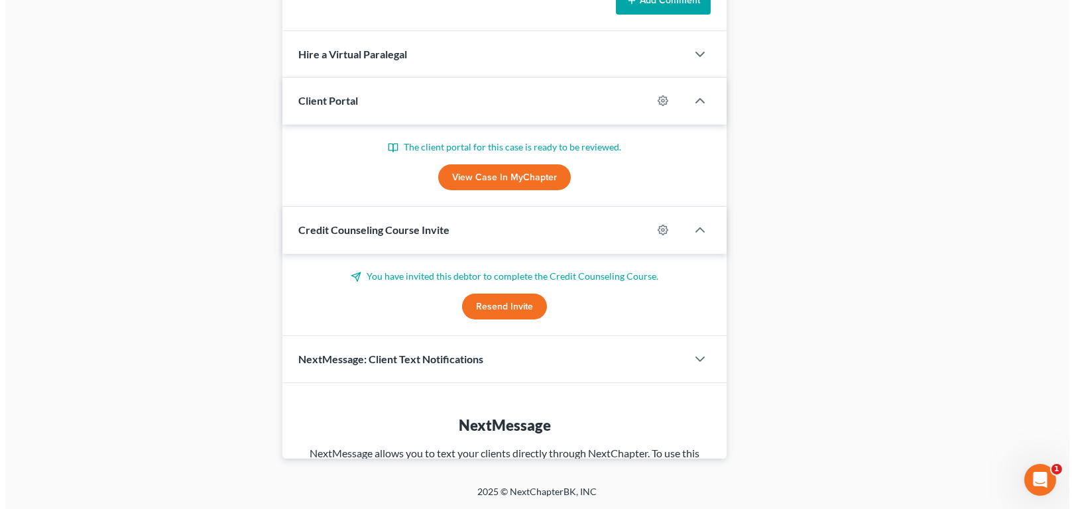
scroll to position [1107, 0]
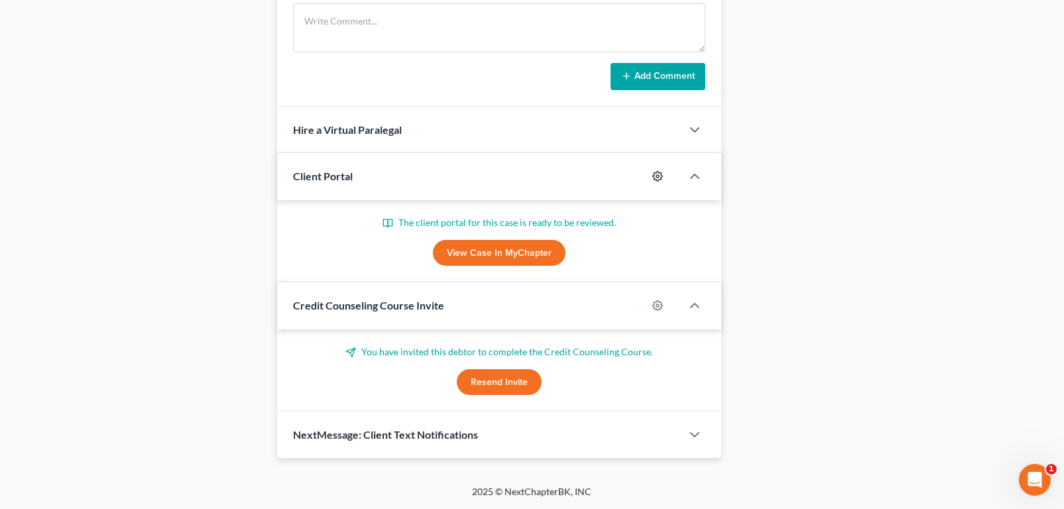
click at [653, 171] on icon "button" at bounding box center [658, 176] width 11 height 11
select select "0"
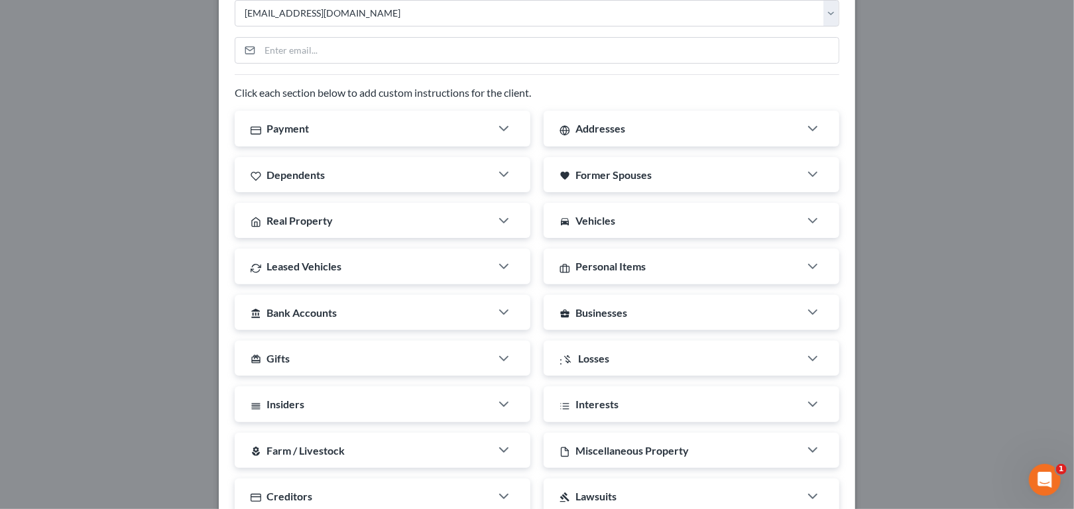
scroll to position [0, 0]
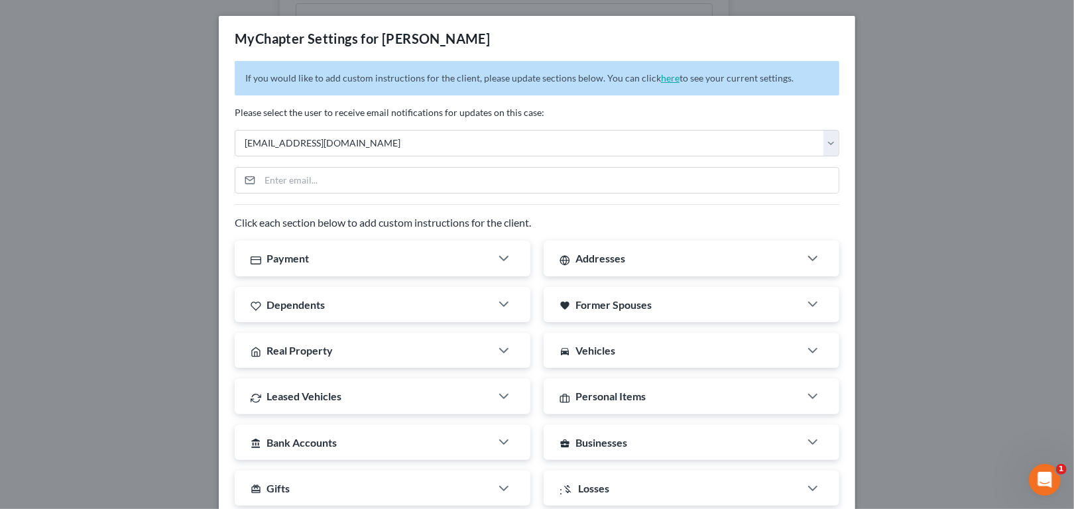
click at [680, 84] on link "here" at bounding box center [670, 77] width 19 height 11
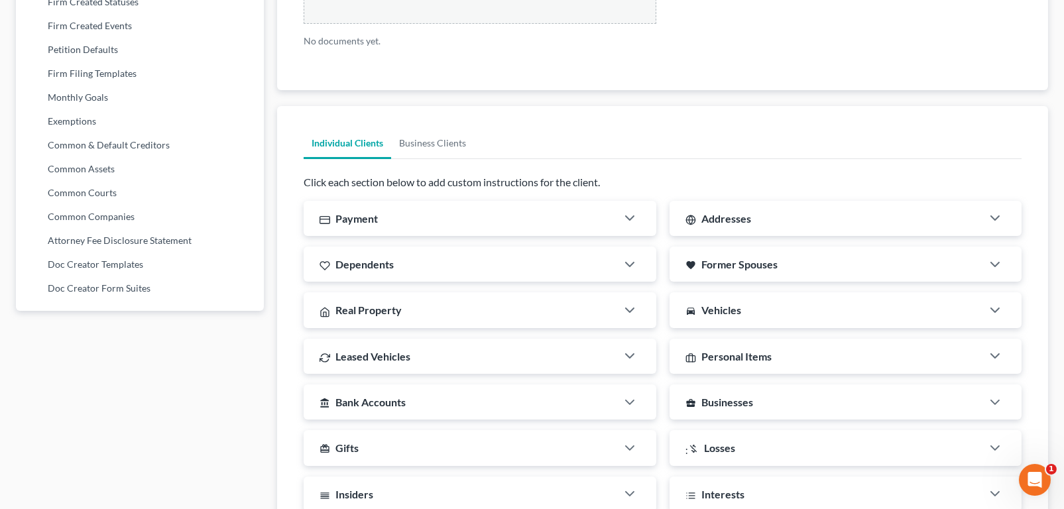
type textarea "Hello! Welcome to MyChapter. We are here to help make the bankruptcy filing pro…"
type textarea "[PERSON_NAME] Game [STREET_ADDRESS] [PHONE_NUMBER]"
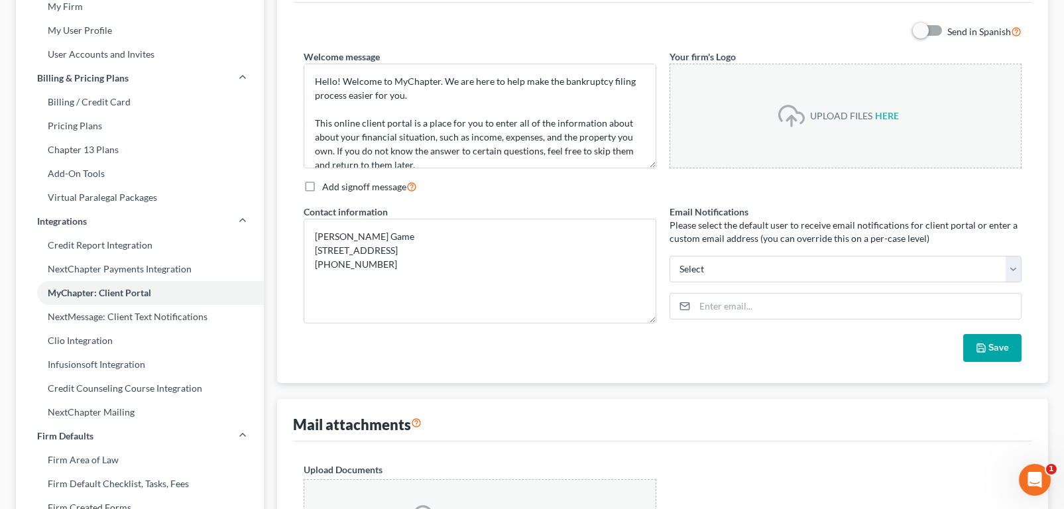
scroll to position [66, 0]
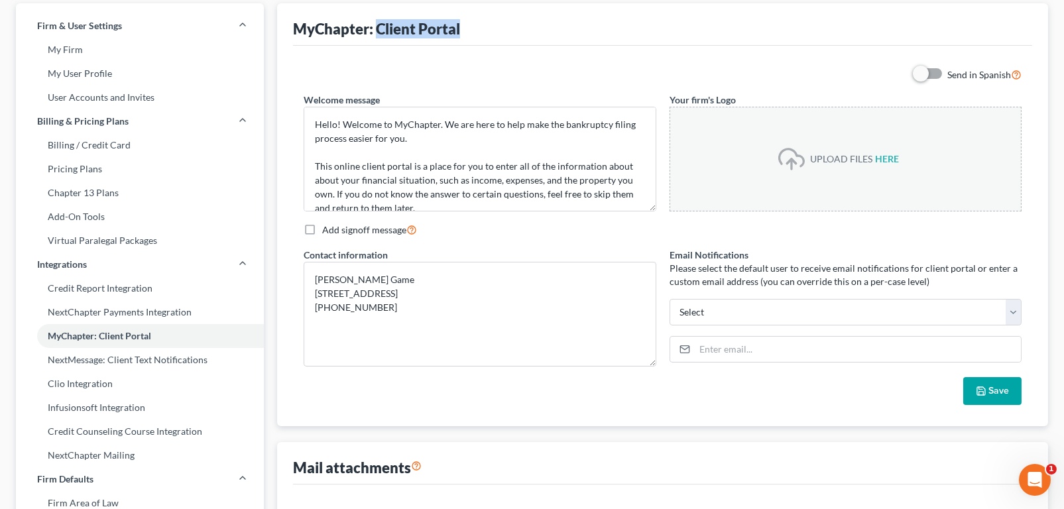
drag, startPoint x: 402, startPoint y: 52, endPoint x: 531, endPoint y: 54, distance: 129.4
click at [531, 46] on div "MyChapter: Client Portal" at bounding box center [662, 24] width 739 height 42
click at [532, 46] on div "MyChapter: Client Portal" at bounding box center [662, 24] width 739 height 42
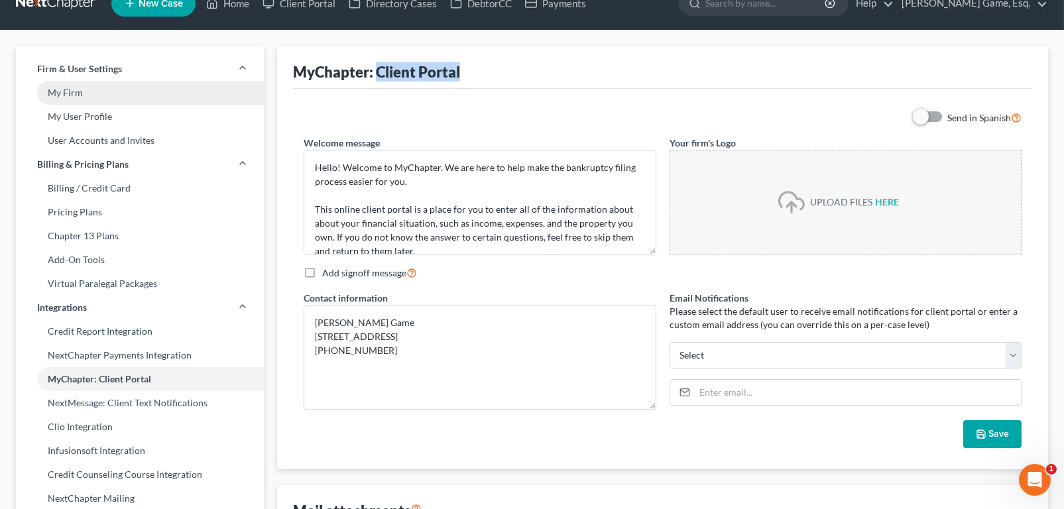
scroll to position [0, 0]
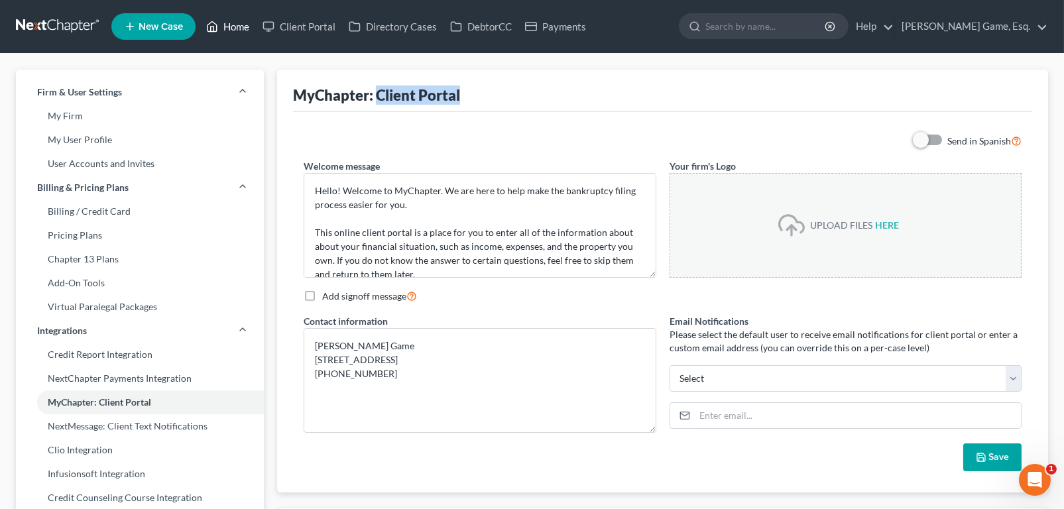
click at [256, 31] on link "Home" at bounding box center [228, 27] width 56 height 24
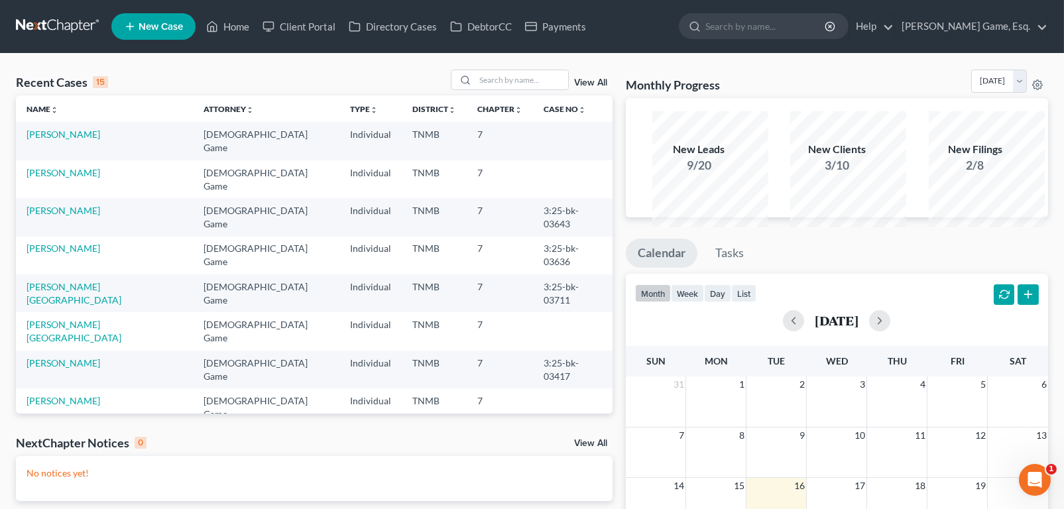
click at [178, 42] on li "New Case" at bounding box center [155, 26] width 88 height 31
click at [182, 39] on link "New Case" at bounding box center [153, 26] width 84 height 27
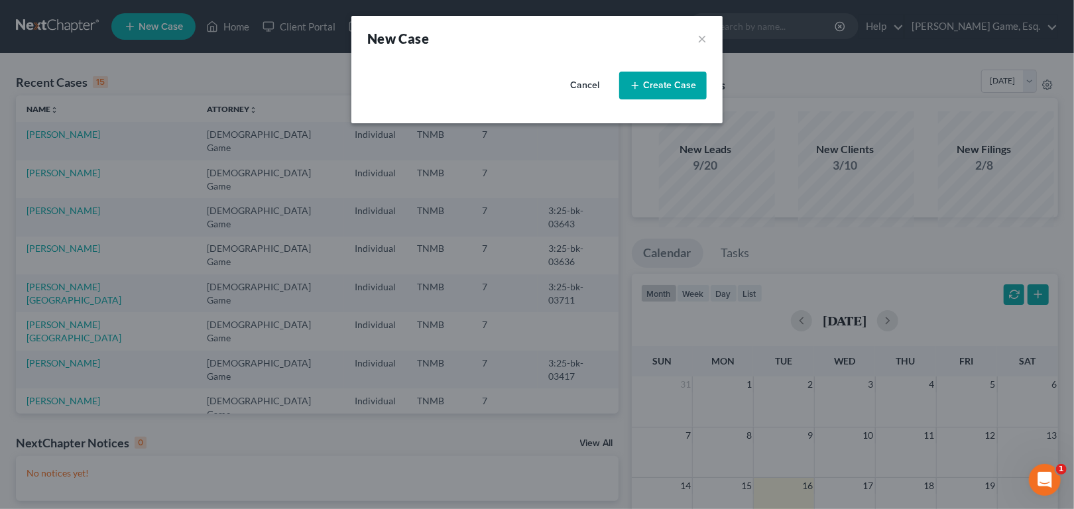
select select "75"
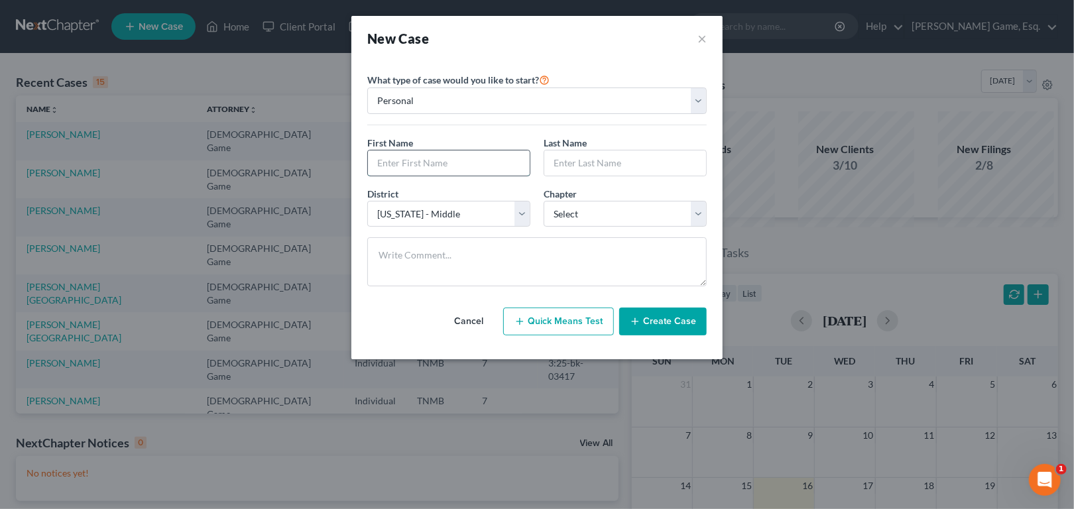
click at [447, 176] on input "text" at bounding box center [449, 163] width 162 height 25
type input "[PERSON_NAME]"
type input "Montero"
click at [707, 227] on select "Select 7 11 12 13" at bounding box center [625, 214] width 163 height 27
select select "0"
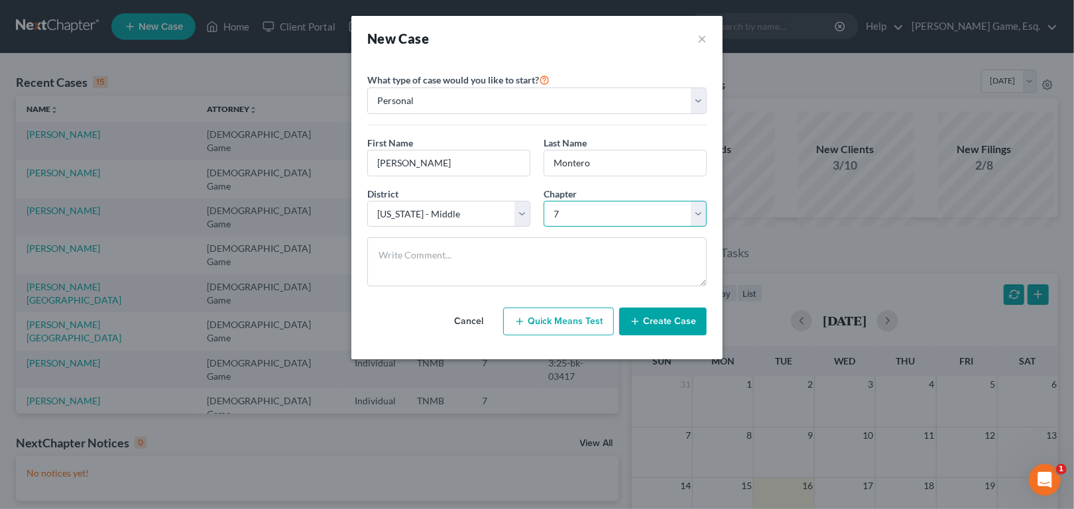
click at [544, 227] on select "Select 7 11 12 13" at bounding box center [625, 214] width 163 height 27
click at [700, 336] on button "Create Case" at bounding box center [663, 322] width 88 height 28
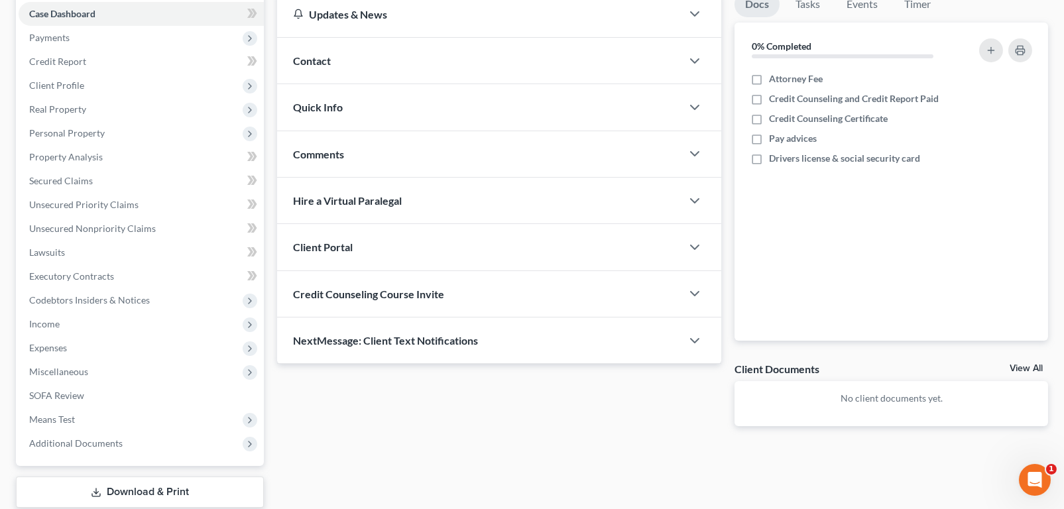
scroll to position [133, 0]
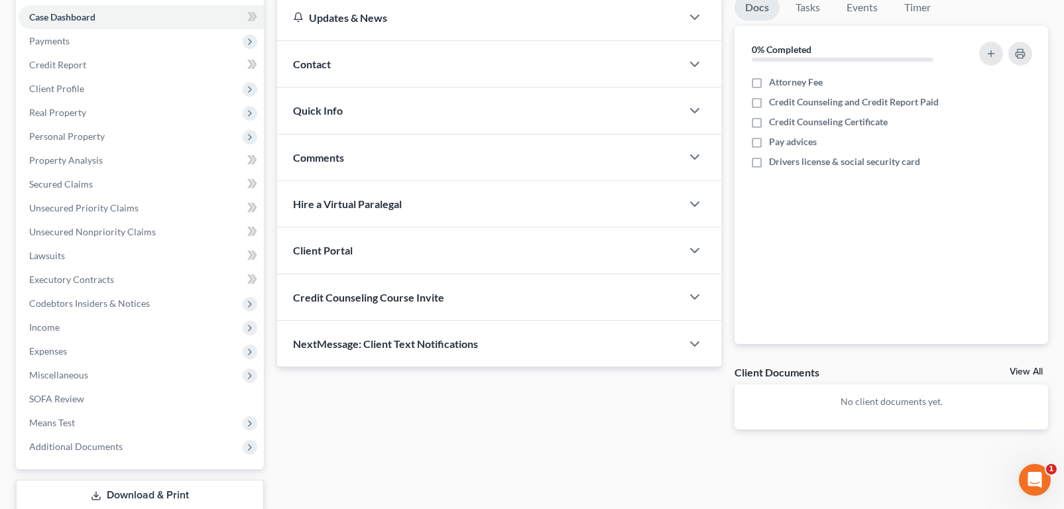
click at [331, 70] on span "Contact" at bounding box center [312, 64] width 38 height 13
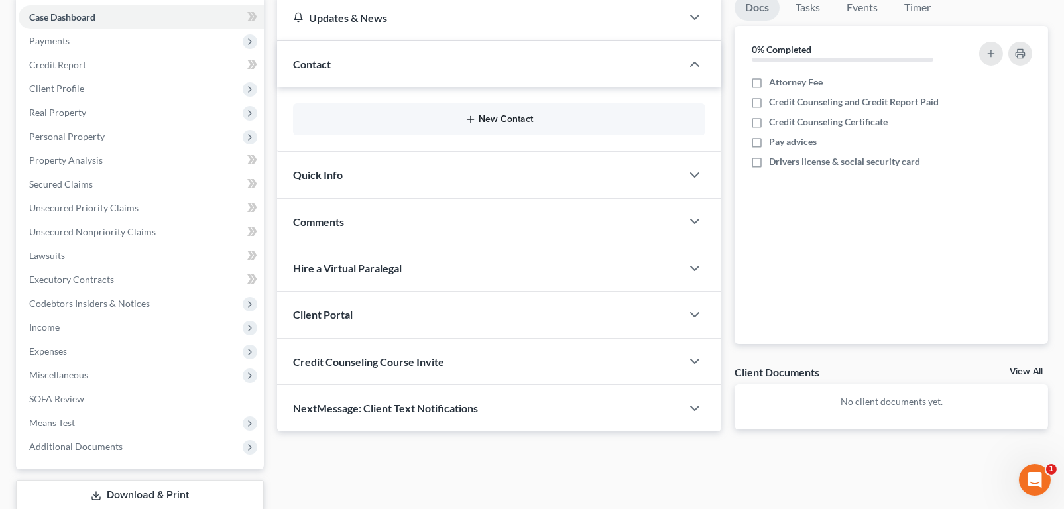
click at [505, 125] on button "New Contact" at bounding box center [499, 119] width 391 height 11
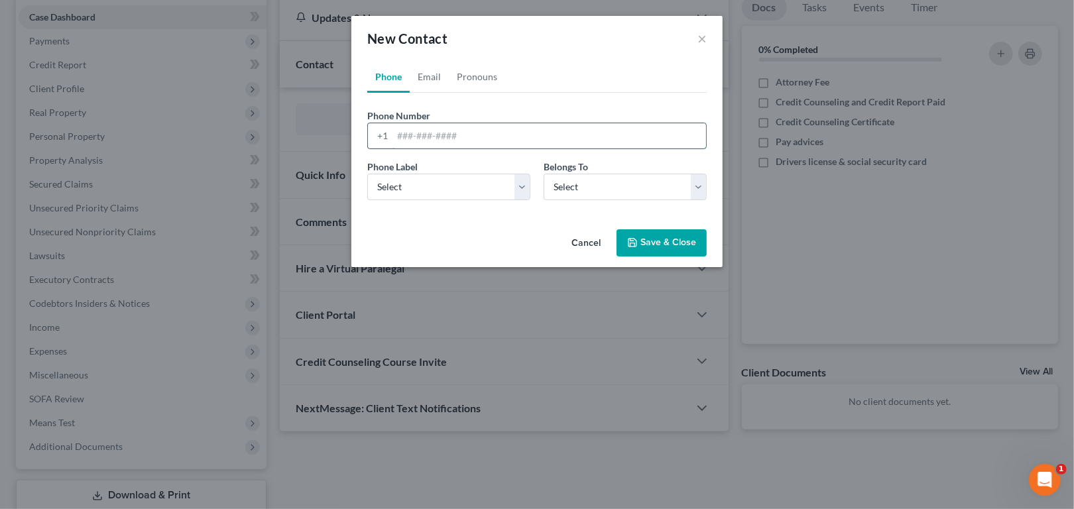
click at [393, 149] on input "tel" at bounding box center [550, 135] width 314 height 25
type input "7326065102"
click at [377, 200] on select "Select Mobile Home Work Other" at bounding box center [448, 187] width 163 height 27
select select "0"
click at [367, 200] on select "Select Mobile Home Work Other" at bounding box center [448, 187] width 163 height 27
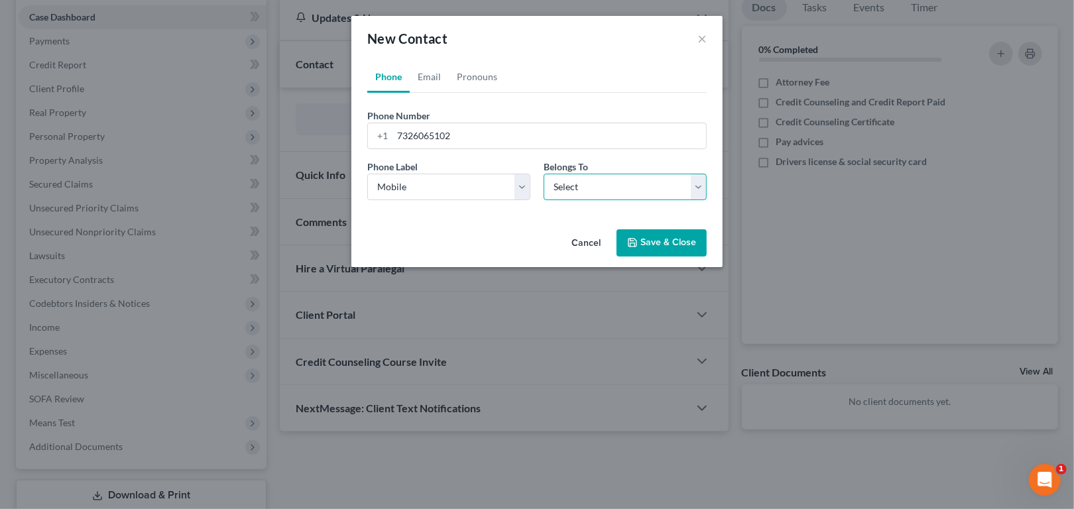
click at [686, 200] on select "Select Client Other" at bounding box center [625, 187] width 163 height 27
select select "1"
click at [544, 200] on select "Select Client Other" at bounding box center [625, 187] width 163 height 27
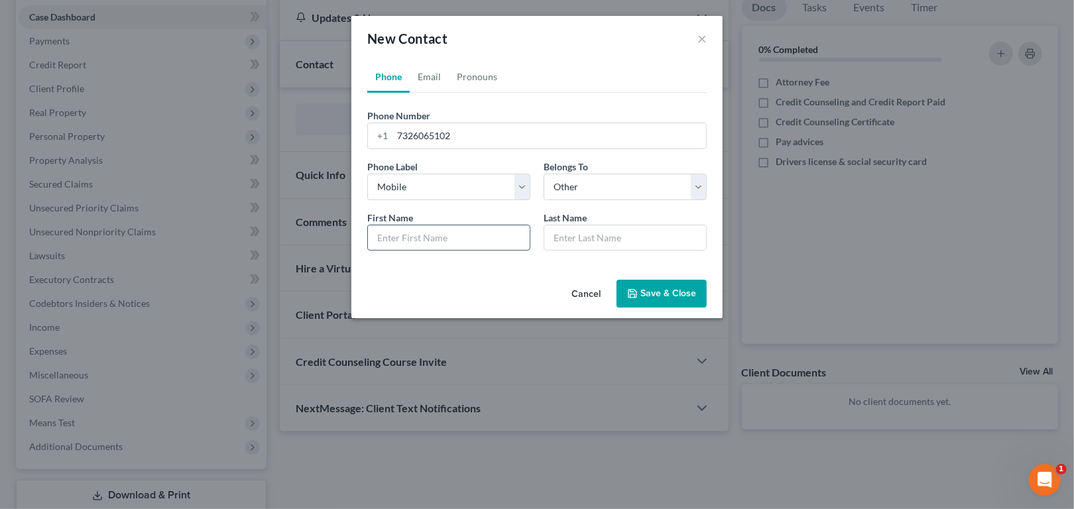
click at [433, 251] on input "text" at bounding box center [449, 237] width 162 height 25
type input "Jenni"
type input "[PERSON_NAME]"
click at [410, 93] on link "Email" at bounding box center [429, 77] width 39 height 32
click at [393, 149] on input "email" at bounding box center [550, 135] width 314 height 25
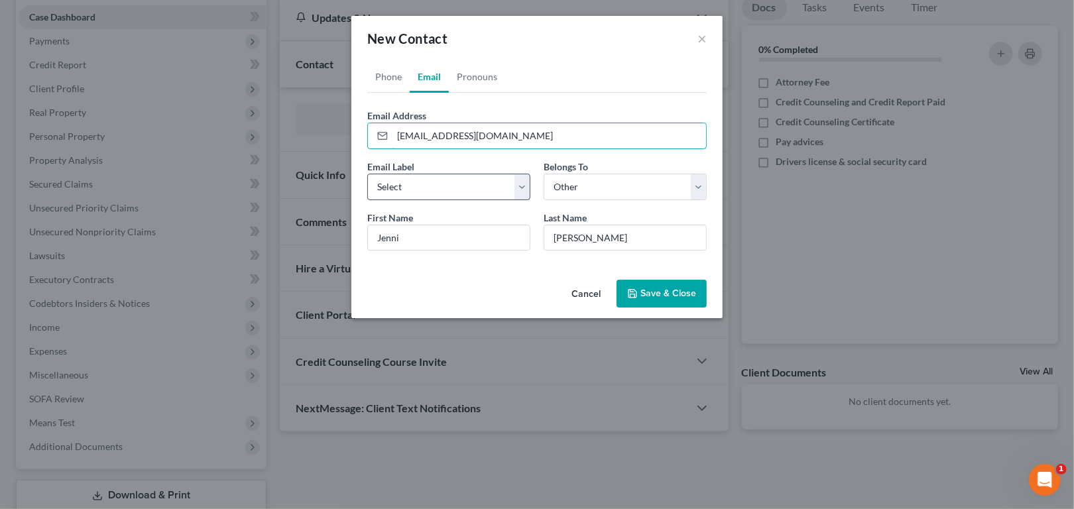
type input "[EMAIL_ADDRESS][DOMAIN_NAME]"
click at [527, 200] on select "Select Home Work Other" at bounding box center [448, 187] width 163 height 27
select select "0"
click at [367, 200] on select "Select Home Work Other" at bounding box center [448, 187] width 163 height 27
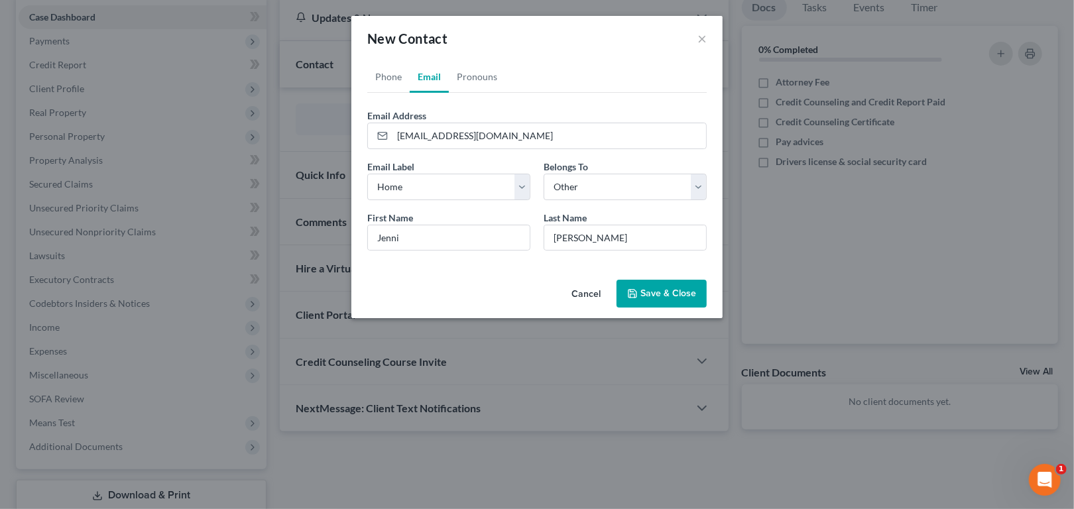
click at [669, 308] on button "Save & Close" at bounding box center [662, 294] width 90 height 28
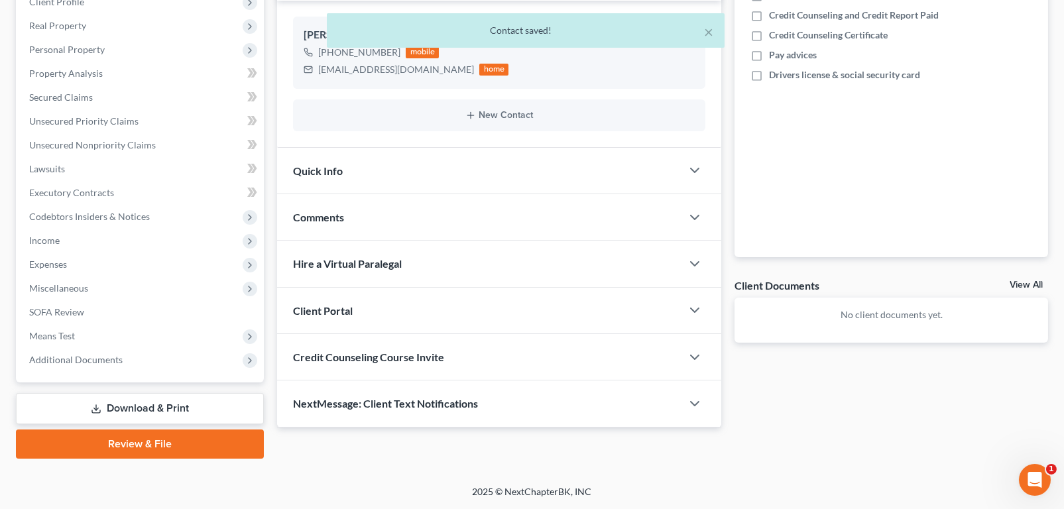
scroll to position [332, 0]
click at [470, 326] on div "Client Portal" at bounding box center [479, 311] width 405 height 46
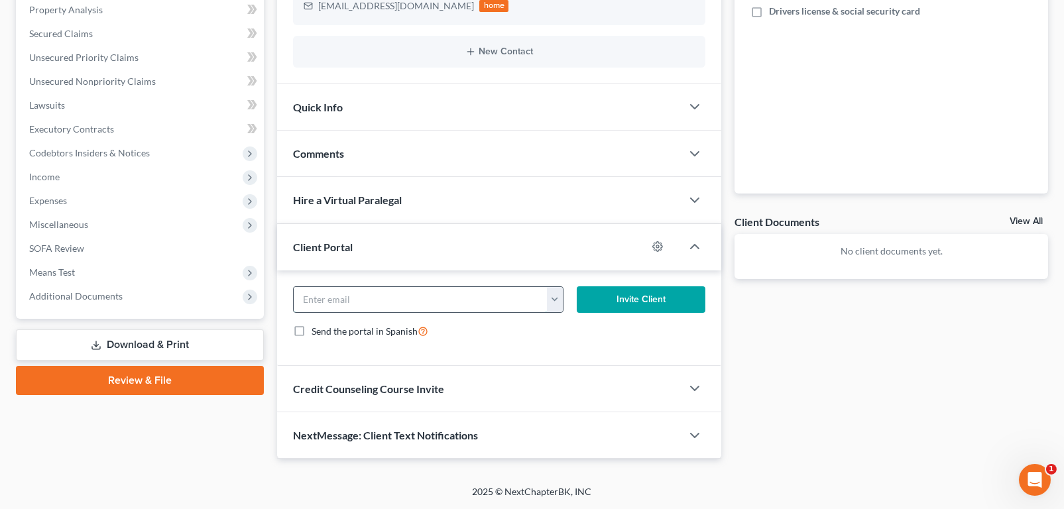
click at [325, 312] on input "email" at bounding box center [420, 299] width 253 height 25
click at [554, 312] on button "button" at bounding box center [555, 299] width 16 height 25
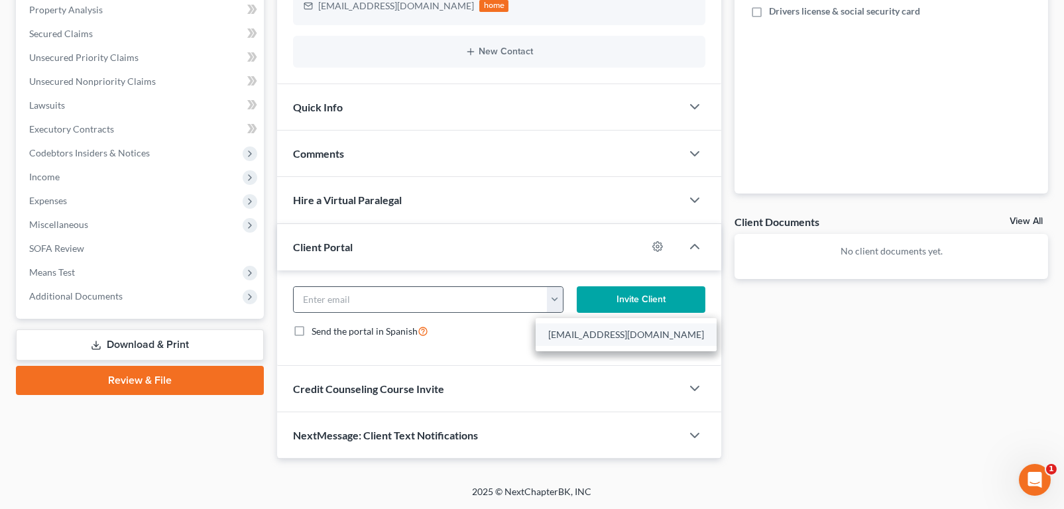
click at [570, 346] on link "[EMAIL_ADDRESS][DOMAIN_NAME]" at bounding box center [626, 335] width 181 height 23
type input "[EMAIL_ADDRESS][DOMAIN_NAME]"
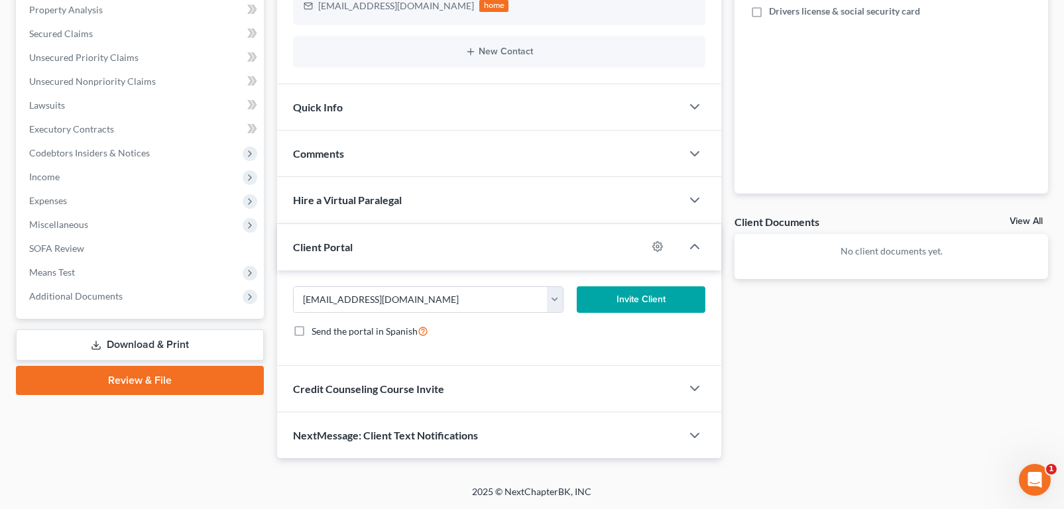
click at [312, 339] on label "Send the portal in Spanish" at bounding box center [370, 331] width 117 height 15
click at [317, 332] on input "Send the portal in Spanish" at bounding box center [321, 328] width 9 height 9
checkbox input "true"
click at [628, 313] on button "Invite Client" at bounding box center [641, 300] width 129 height 27
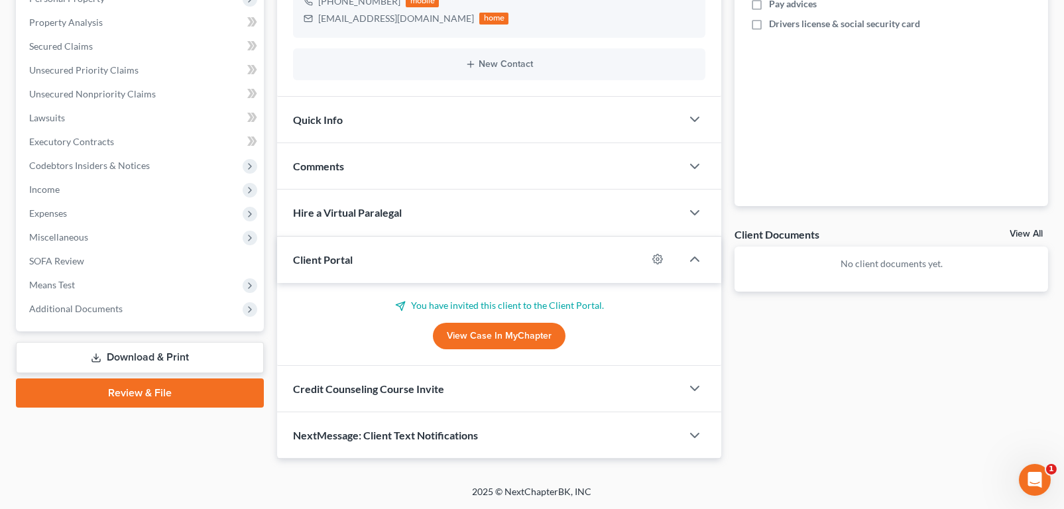
scroll to position [456, 0]
click at [590, 371] on div "Credit Counseling Course Invite" at bounding box center [479, 389] width 405 height 46
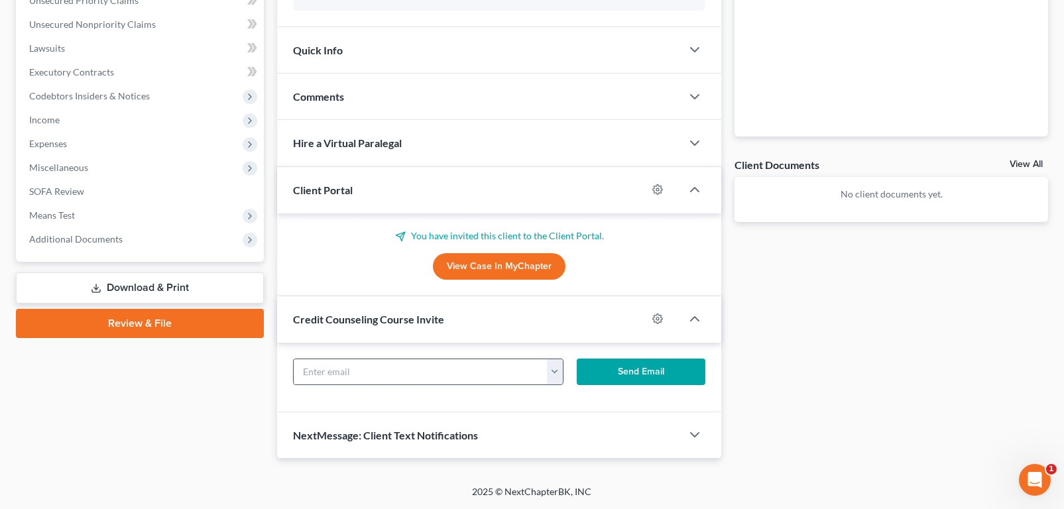
click at [551, 385] on button "button" at bounding box center [555, 371] width 16 height 25
click at [570, 418] on link "[EMAIL_ADDRESS][DOMAIN_NAME]" at bounding box center [626, 407] width 181 height 23
type input "[EMAIL_ADDRESS][DOMAIN_NAME]"
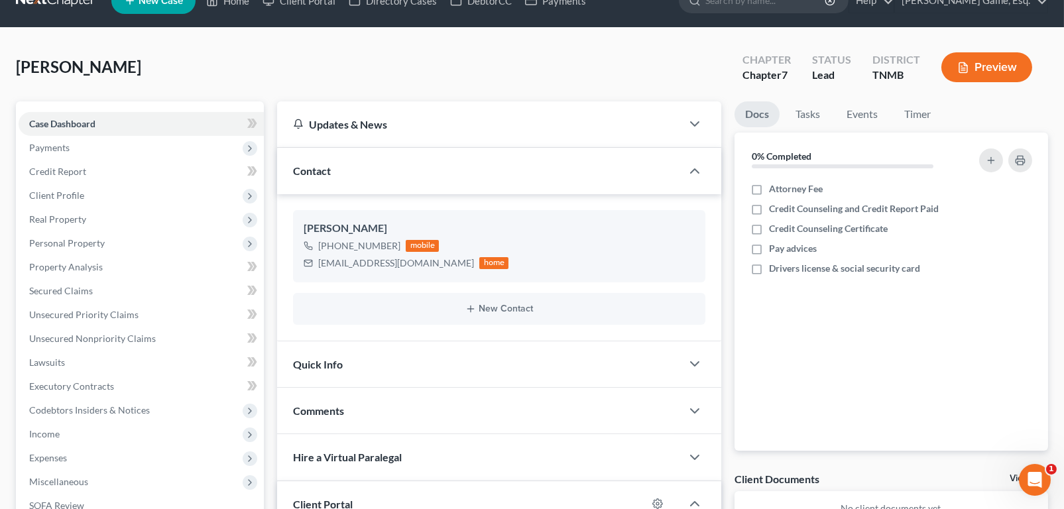
scroll to position [0, 0]
